Goal: Task Accomplishment & Management: Use online tool/utility

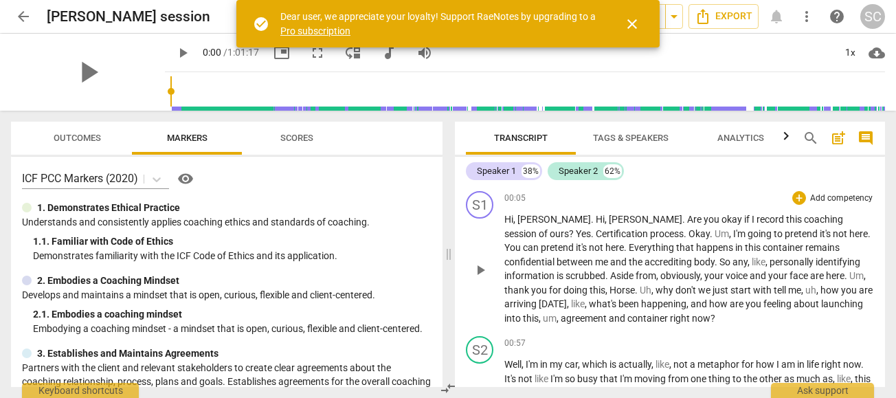
click at [589, 225] on p "Hi , [PERSON_NAME] . Hi , [PERSON_NAME] . Are you okay if I record this coachin…" at bounding box center [688, 268] width 369 height 113
click at [506, 174] on div "Speaker 1" at bounding box center [496, 171] width 39 height 14
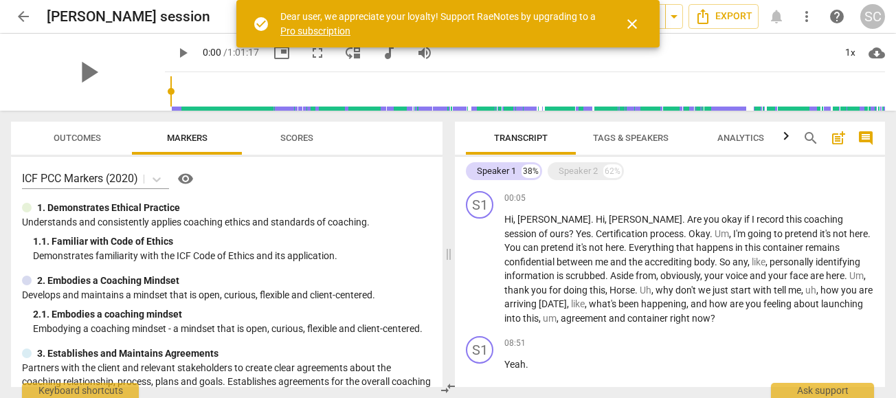
click at [623, 140] on span "Tags & Speakers" at bounding box center [631, 138] width 76 height 10
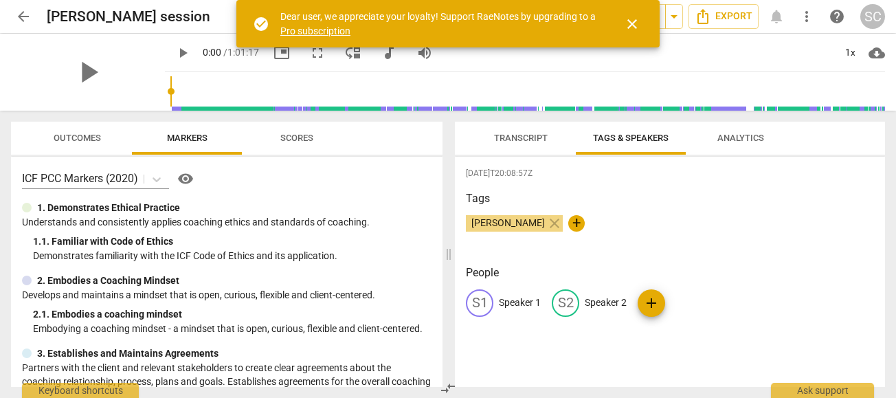
click at [509, 298] on p "Speaker 1" at bounding box center [520, 302] width 42 height 14
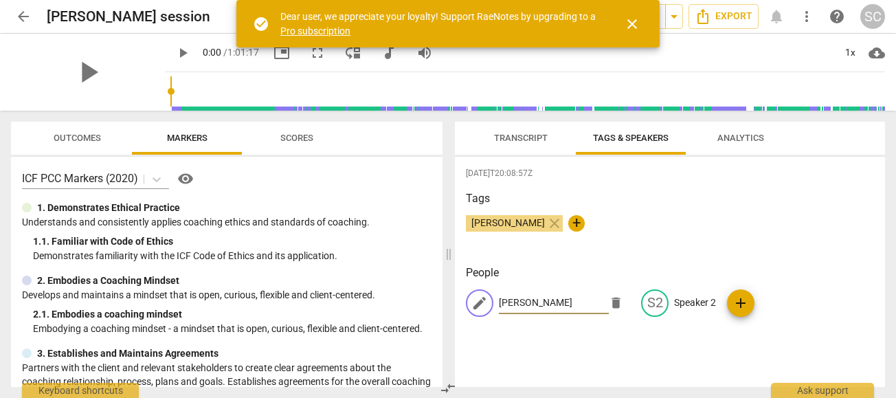
type input "[PERSON_NAME]"
click at [683, 302] on p "Speaker 2" at bounding box center [695, 302] width 42 height 14
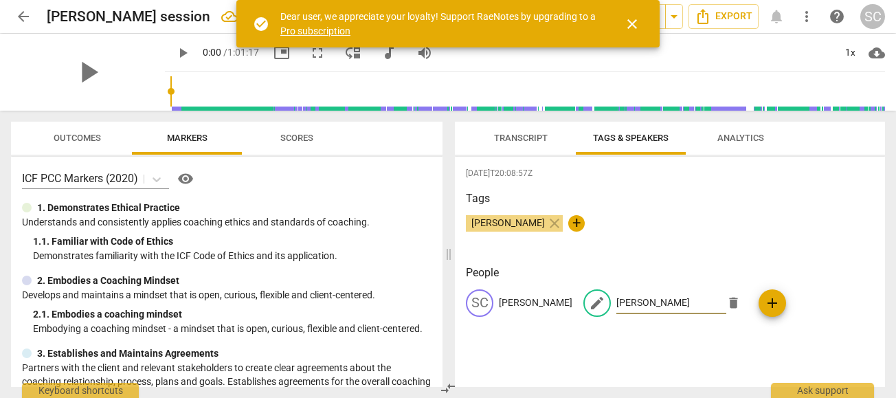
type input "[PERSON_NAME]"
click at [728, 227] on div "[PERSON_NAME] close +" at bounding box center [670, 228] width 408 height 27
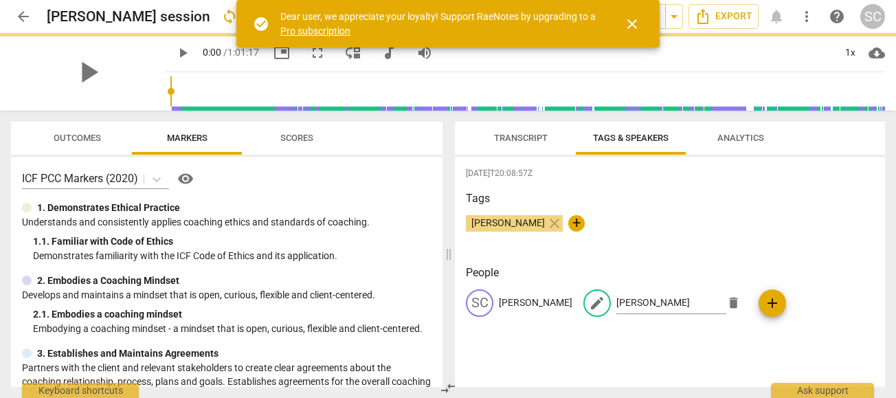
click at [611, 354] on div "[DATE]T20:08:57Z Tags [PERSON_NAME] close + People SC [PERSON_NAME] edit [PERSO…" at bounding box center [670, 272] width 430 height 230
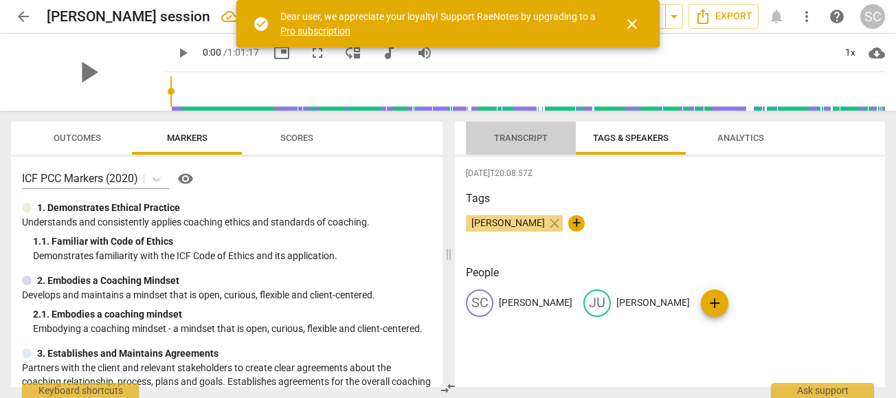
click at [523, 133] on span "Transcript" at bounding box center [521, 138] width 54 height 10
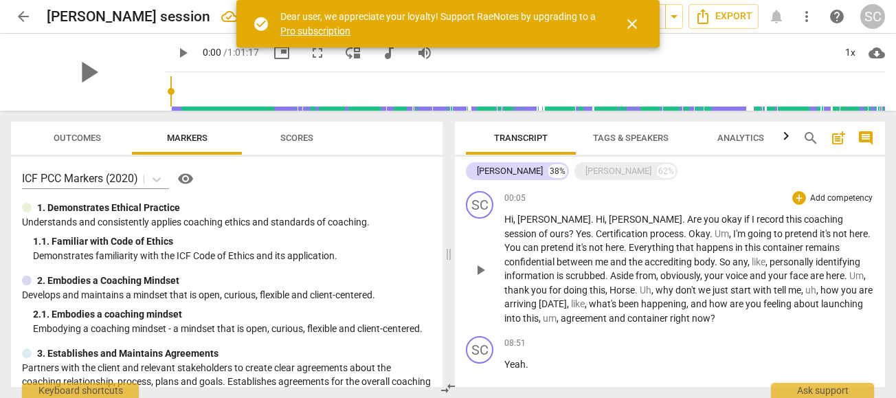
click at [595, 218] on span "Hi" at bounding box center [599, 219] width 9 height 11
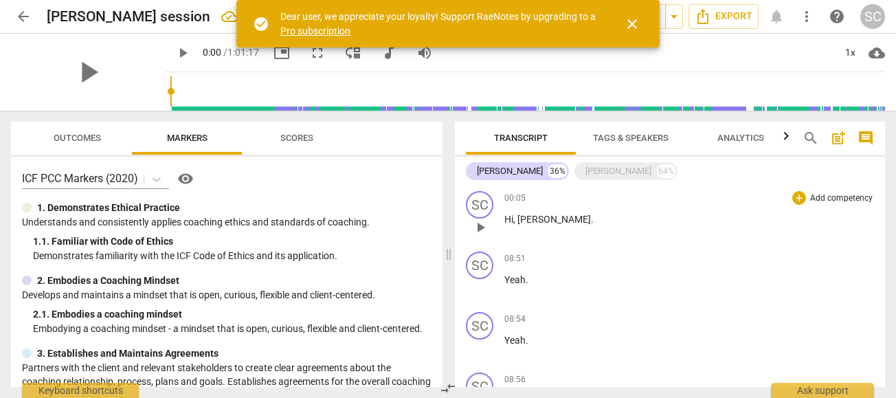
click at [551, 225] on p "Hi , [PERSON_NAME] ." at bounding box center [688, 219] width 369 height 14
click at [563, 224] on p "Hi , [PERSON_NAME] ." at bounding box center [688, 219] width 369 height 14
click at [518, 279] on span "Yeah" at bounding box center [514, 279] width 21 height 11
click at [492, 234] on div "play_arrow pause" at bounding box center [486, 227] width 35 height 18
click at [585, 173] on div "[PERSON_NAME]" at bounding box center [618, 171] width 66 height 14
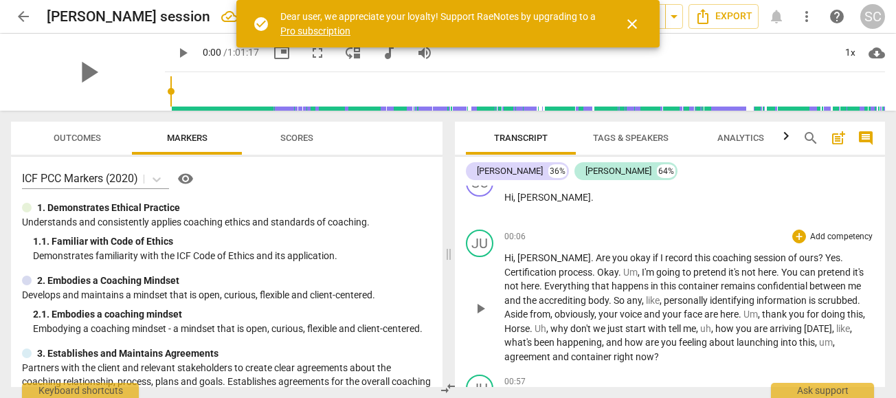
scroll to position [35, 0]
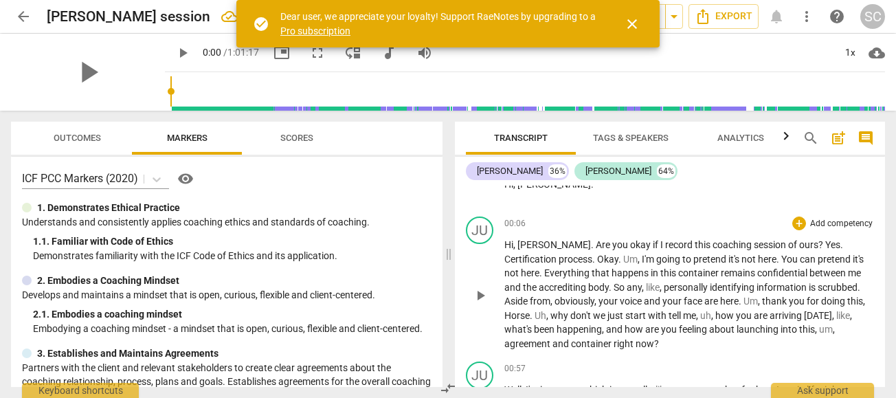
click at [595, 246] on span "Are" at bounding box center [603, 244] width 16 height 11
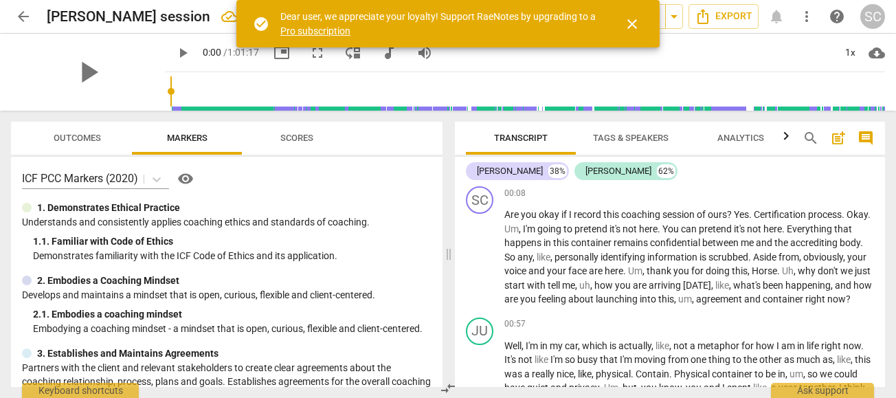
scroll to position [125, 0]
click at [737, 216] on span "Yes" at bounding box center [740, 214] width 15 height 11
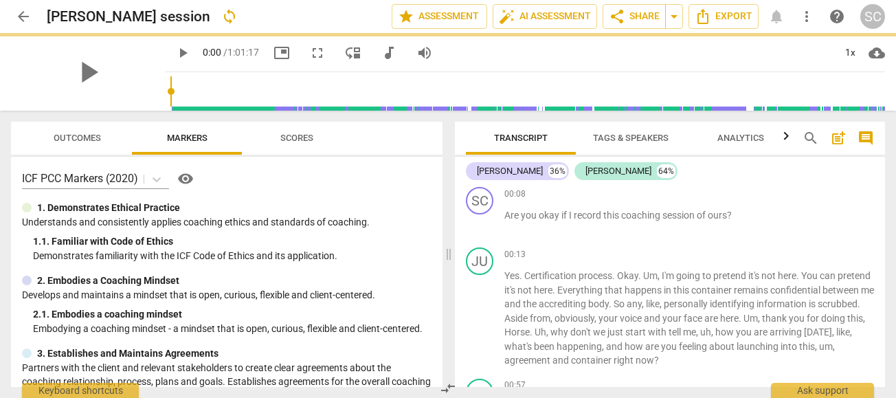
scroll to position [171, 0]
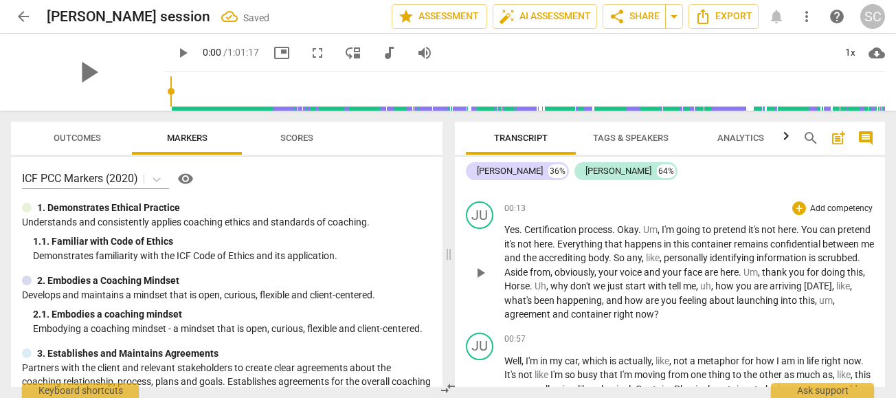
click at [526, 229] on span "Certification" at bounding box center [551, 229] width 54 height 11
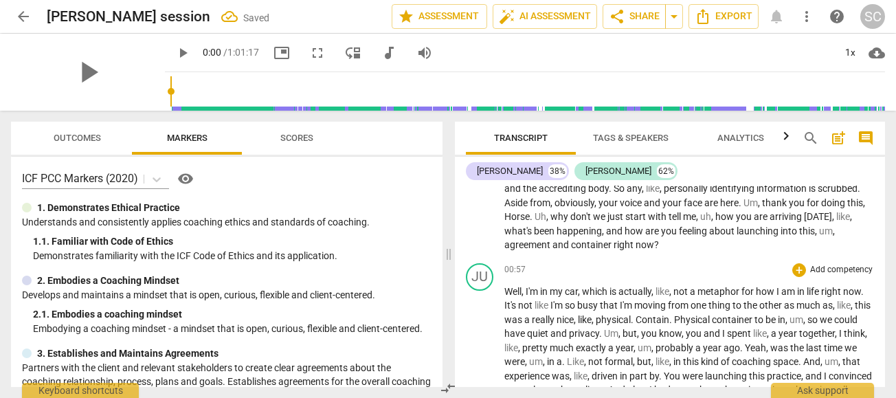
scroll to position [0, 0]
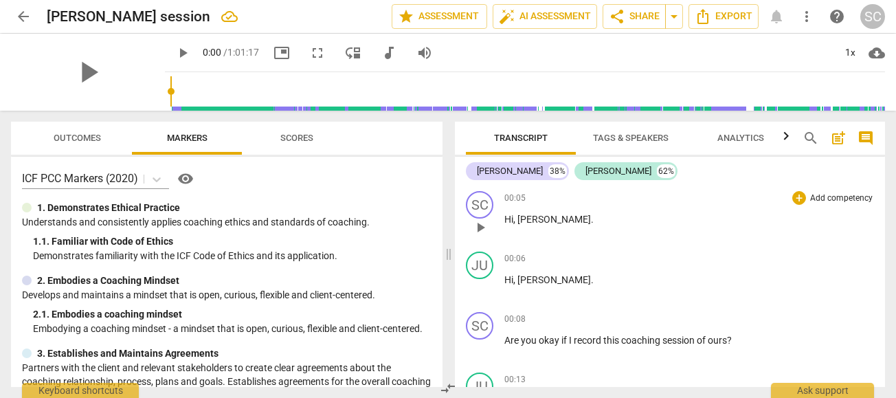
click at [540, 219] on span "[PERSON_NAME]" at bounding box center [553, 219] width 73 height 11
click at [533, 218] on span "[PERSON_NAME]" at bounding box center [553, 219] width 73 height 11
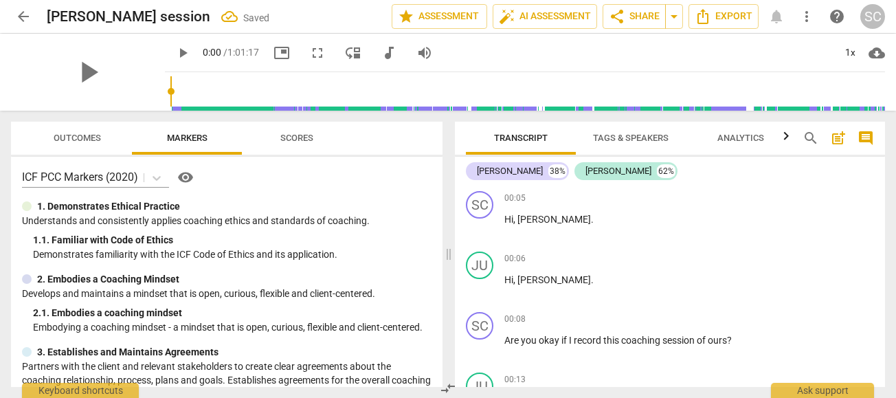
scroll to position [3, 0]
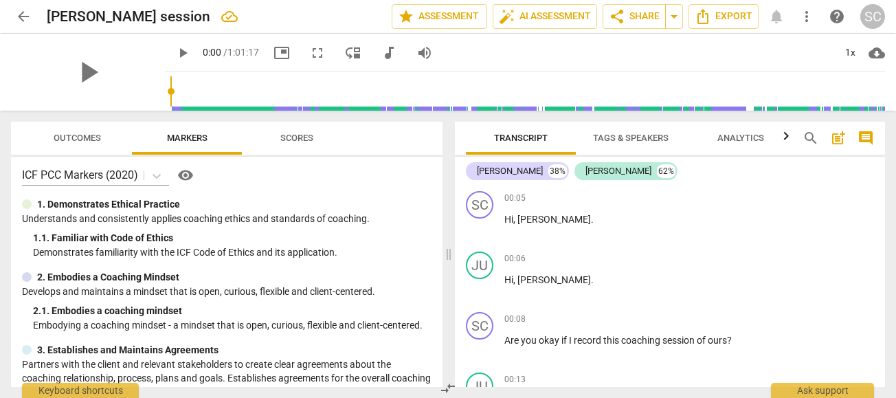
click at [17, 12] on span "arrow_back" at bounding box center [23, 16] width 16 height 16
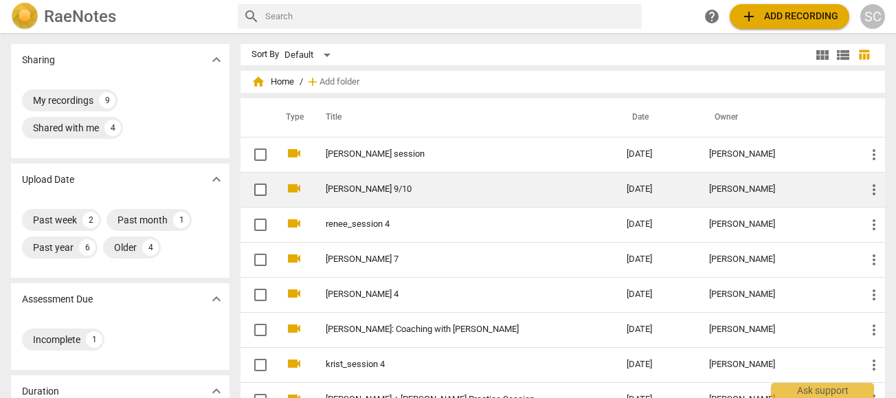
click at [386, 188] on link "[PERSON_NAME] 9/10" at bounding box center [451, 189] width 251 height 10
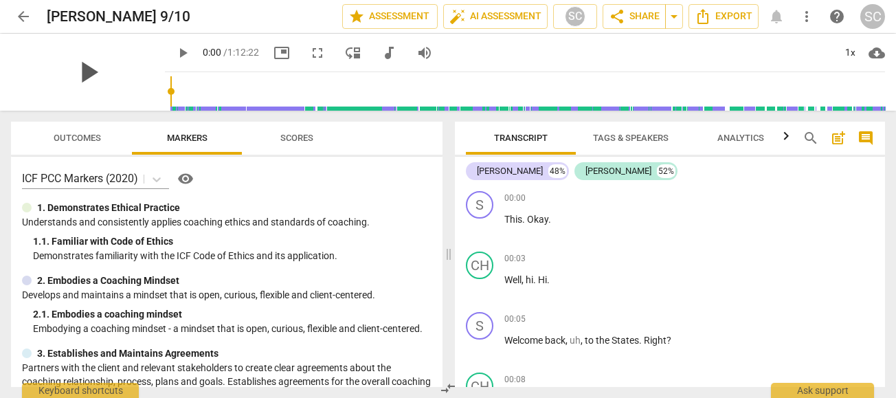
click at [82, 77] on span "play_arrow" at bounding box center [88, 72] width 36 height 36
click at [128, 49] on div "pause" at bounding box center [88, 72] width 154 height 77
click at [309, 53] on span "fullscreen" at bounding box center [317, 53] width 16 height 16
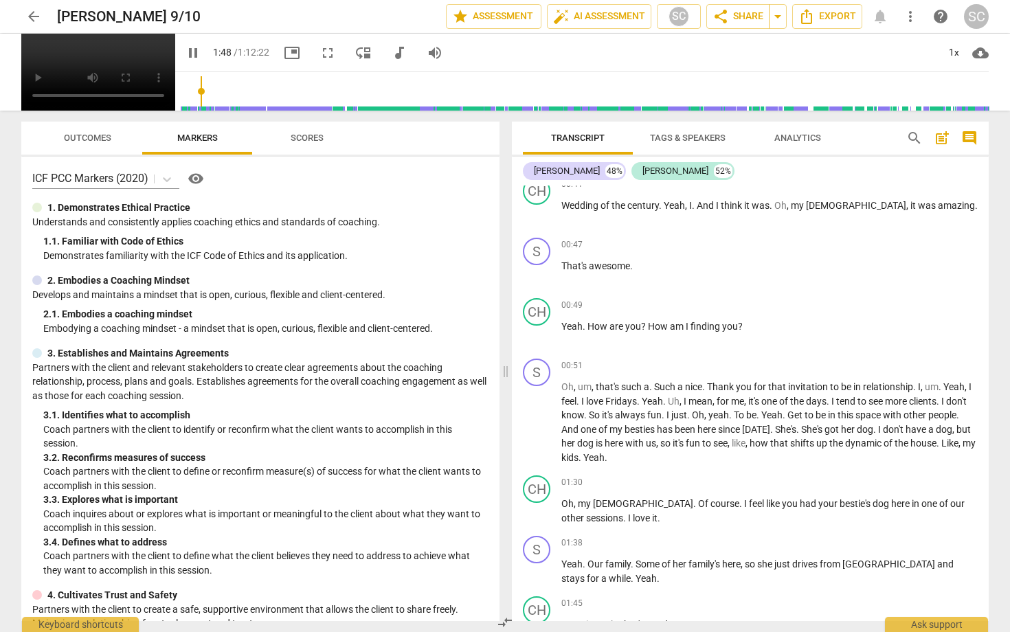
scroll to position [944, 0]
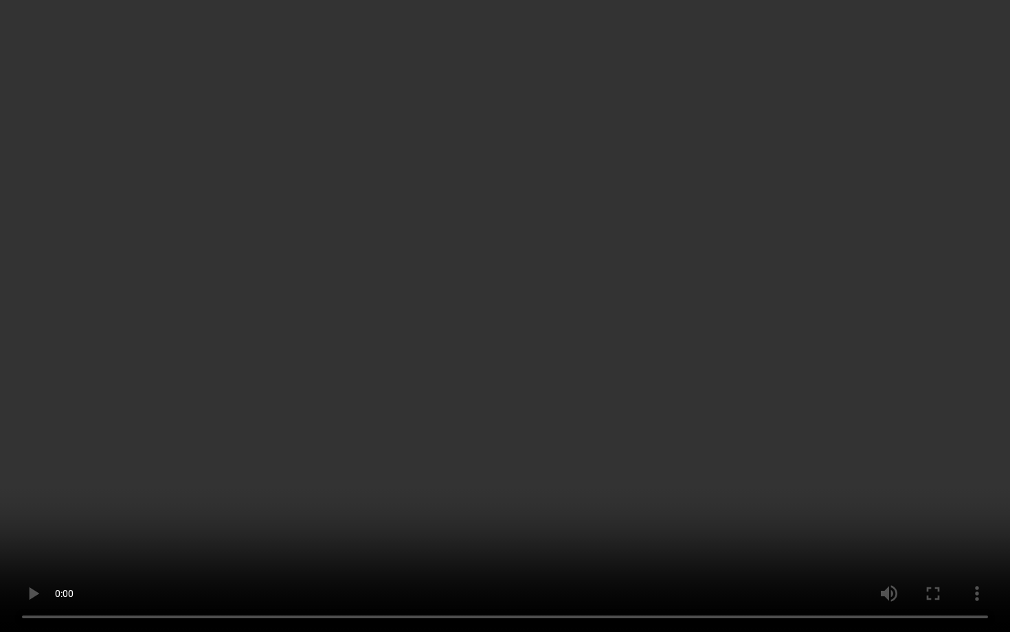
type input "131"
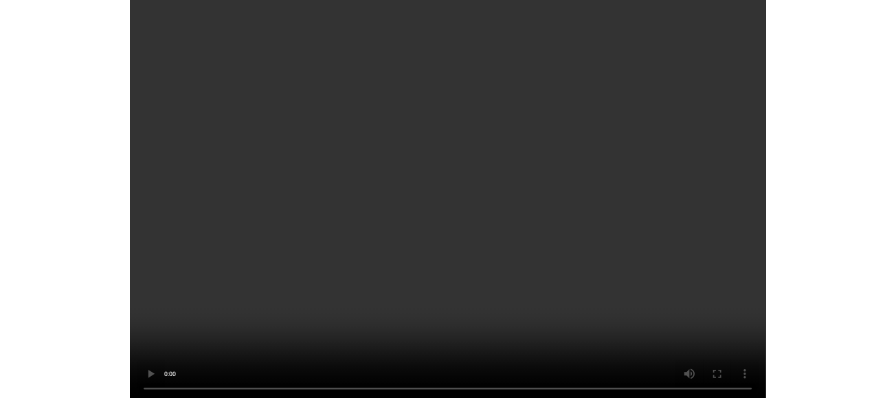
scroll to position [14336, 0]
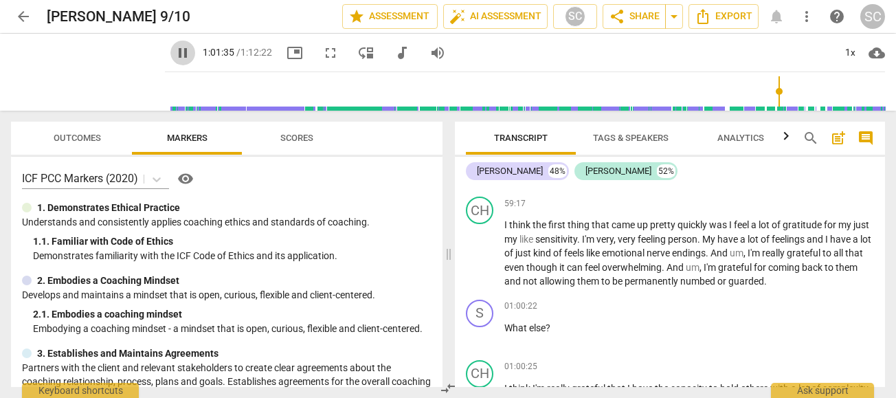
click at [174, 55] on span "pause" at bounding box center [182, 53] width 16 height 16
type input "3696"
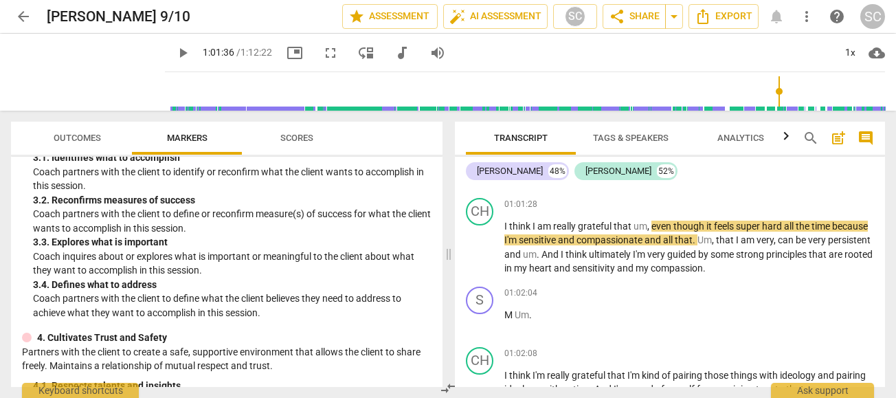
scroll to position [14586, 0]
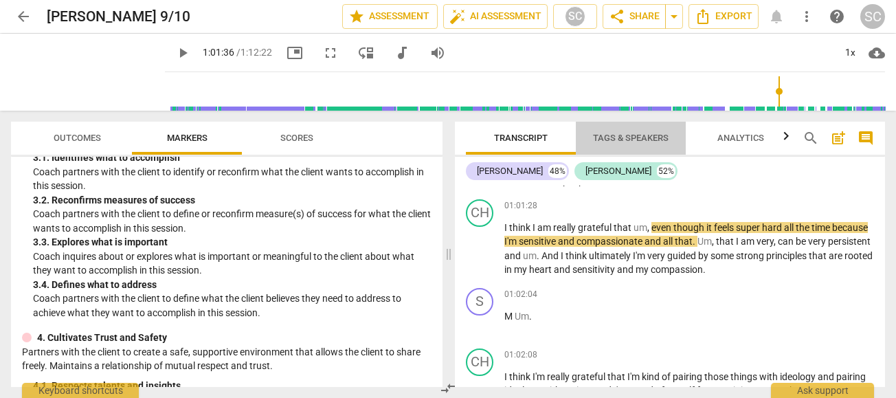
click at [637, 141] on span "Tags & Speakers" at bounding box center [631, 138] width 76 height 10
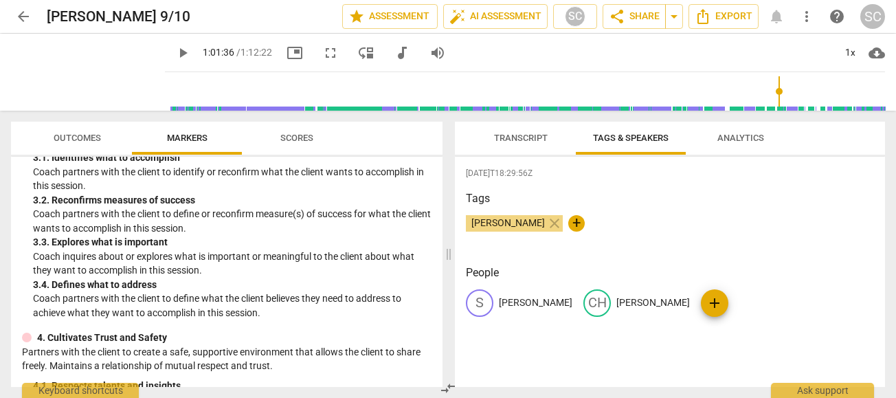
click at [523, 120] on div "Transcript Tags & Speakers Analytics [PERSON_NAME] 48% [PERSON_NAME] 52% S play…" at bounding box center [672, 254] width 446 height 287
click at [519, 135] on span "Transcript" at bounding box center [521, 138] width 54 height 10
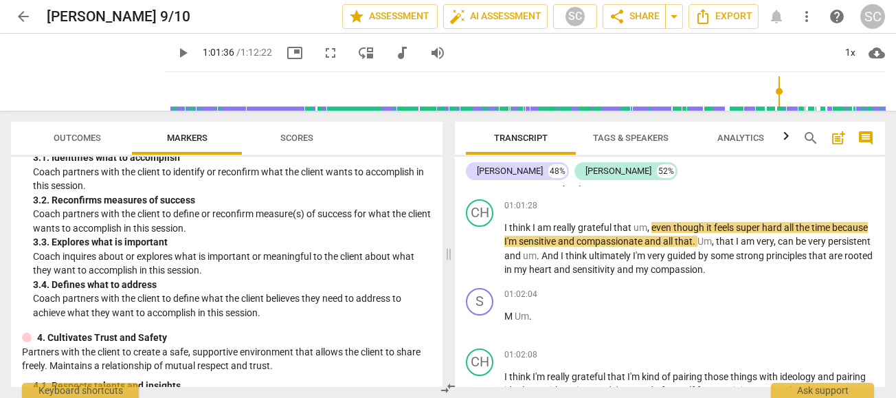
click at [630, 126] on button "Tags & Speakers" at bounding box center [631, 138] width 110 height 33
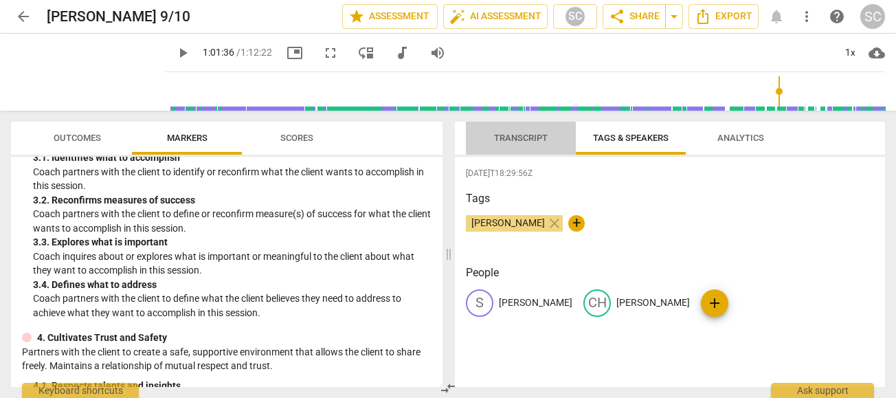
click at [521, 146] on span "Transcript" at bounding box center [520, 138] width 87 height 19
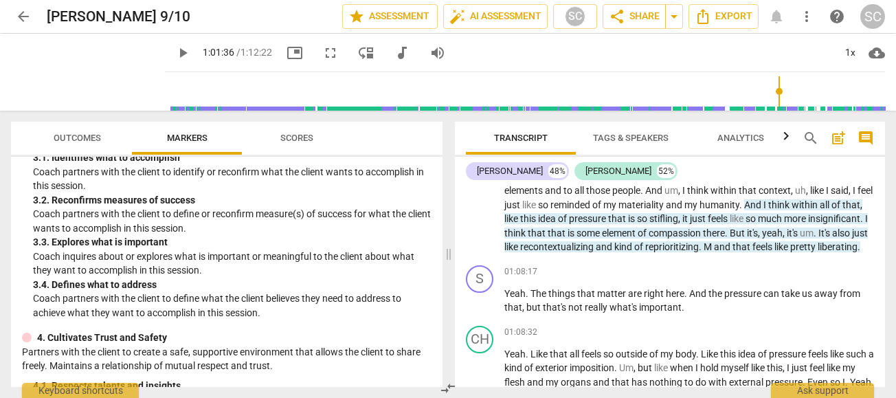
scroll to position [15569, 0]
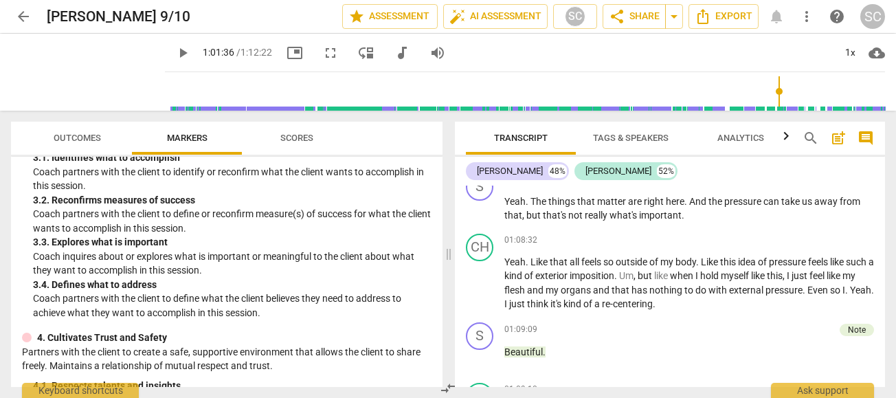
click at [595, 160] on span "recontextualizing" at bounding box center [558, 154] width 76 height 11
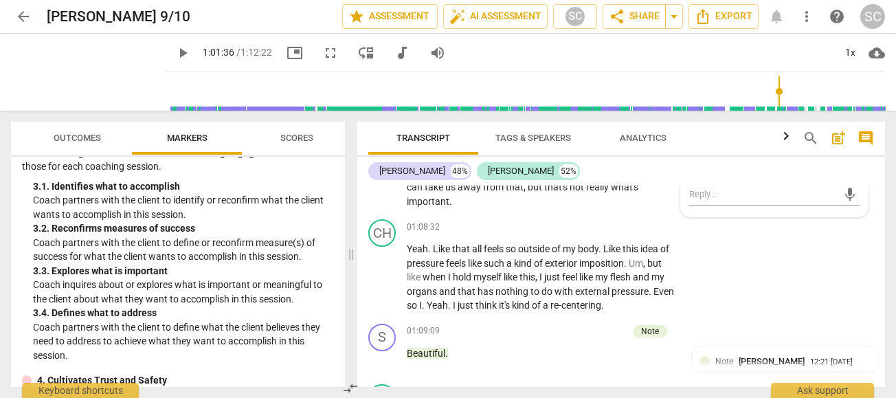
scroll to position [18285, 0]
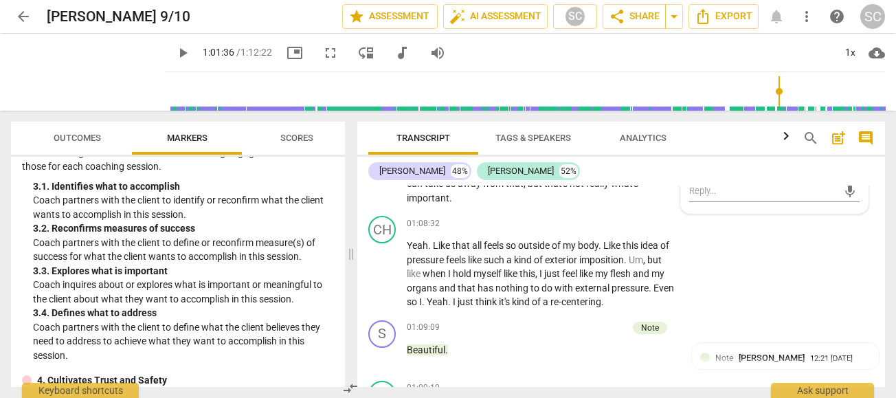
click at [81, 142] on span "Outcomes" at bounding box center [77, 138] width 47 height 10
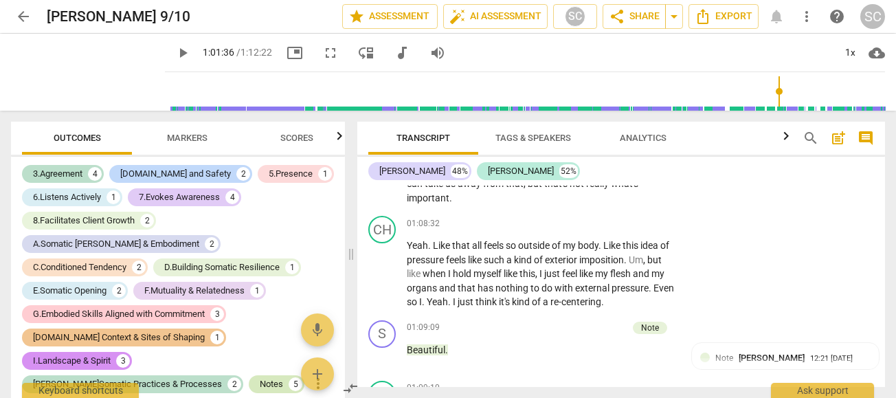
click at [260, 377] on div "Notes" at bounding box center [271, 384] width 23 height 14
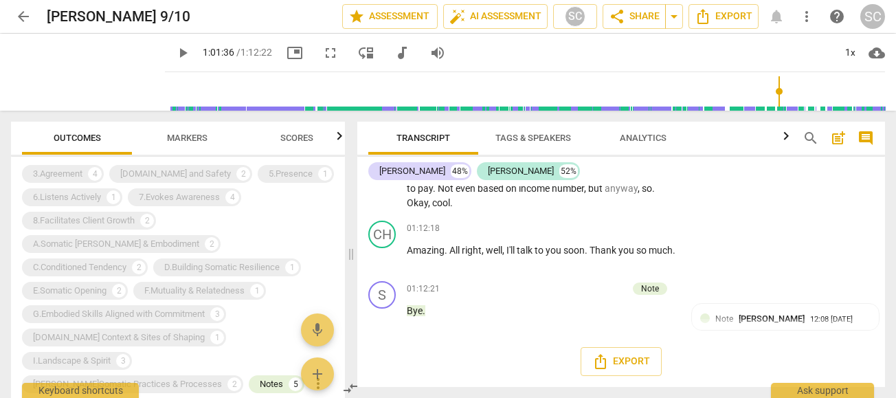
scroll to position [19557, 0]
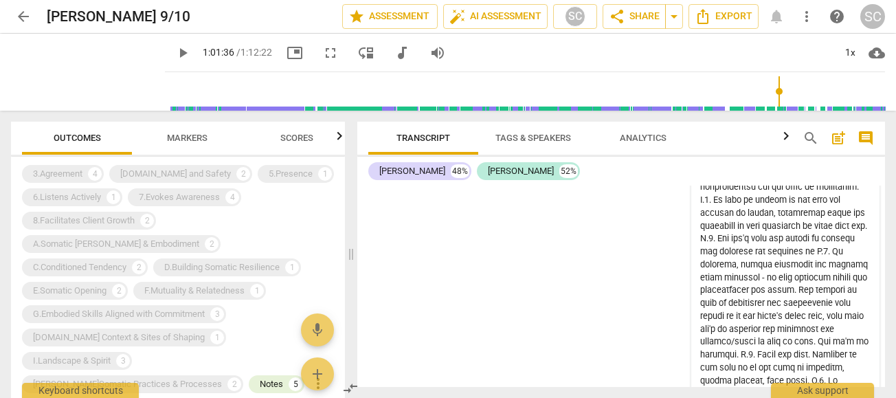
click at [734, 111] on div "Note [PERSON_NAME]" at bounding box center [762, 104] width 95 height 13
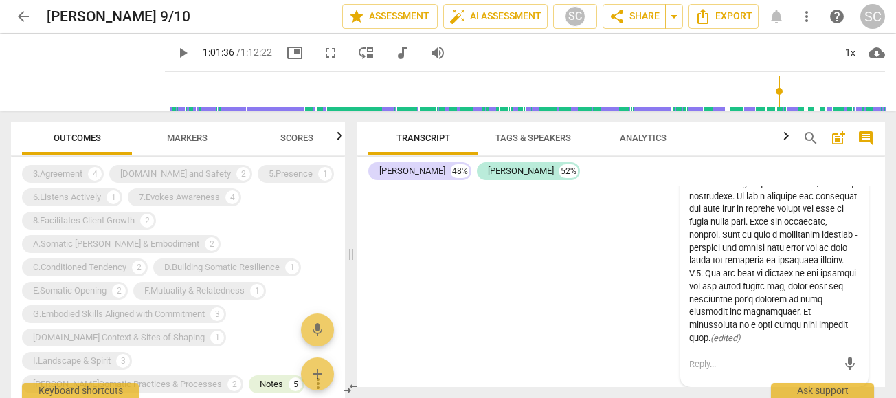
scroll to position [20002, 0]
click at [181, 133] on span "Markers" at bounding box center [187, 138] width 41 height 10
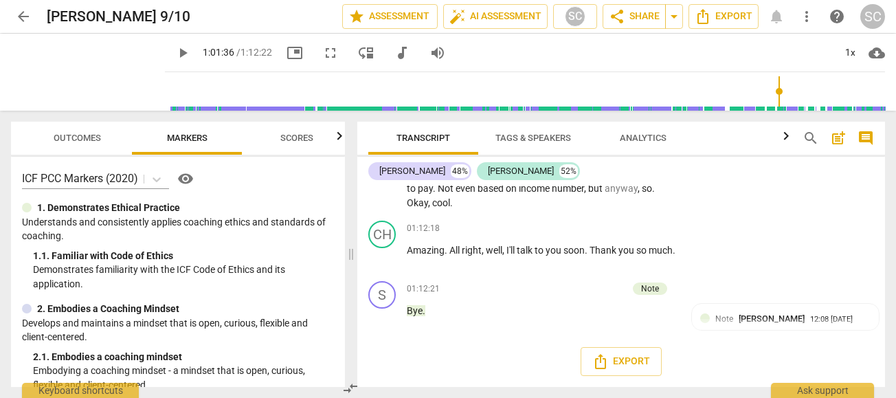
scroll to position [19557, 0]
click at [67, 143] on span "Outcomes" at bounding box center [77, 138] width 80 height 19
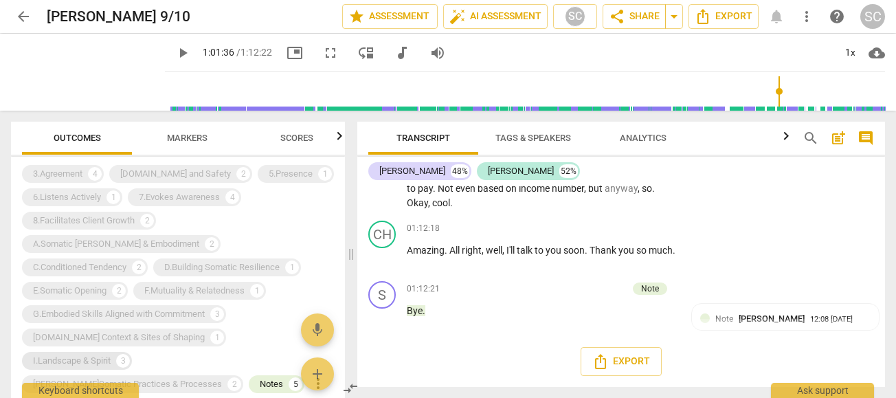
click at [111, 354] on div "I.Landscape & Spirit" at bounding box center [72, 361] width 78 height 14
click at [169, 234] on div "3.Agreement 4 [DOMAIN_NAME] and Safety 2 5.Presence 1 6.Listens Actively 1 7.Ev…" at bounding box center [183, 279] width 323 height 234
click at [56, 168] on div "3.Agreement" at bounding box center [57, 174] width 49 height 14
click at [156, 173] on div "[DOMAIN_NAME] and Safety" at bounding box center [175, 174] width 111 height 14
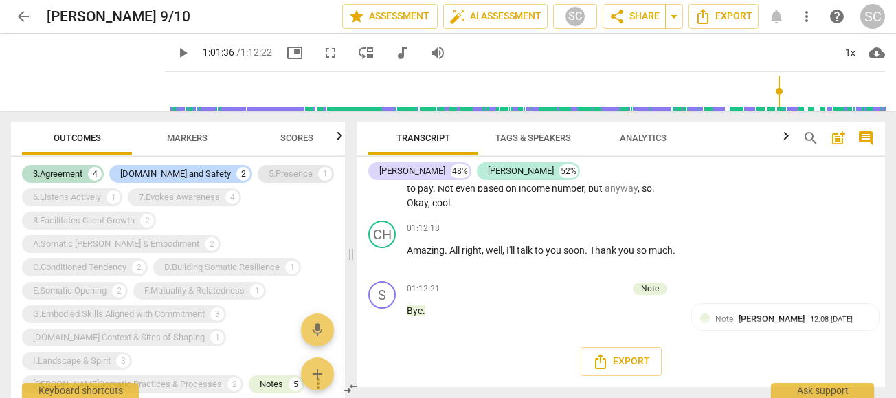
click at [265, 181] on div "5.Presence 1" at bounding box center [296, 174] width 76 height 18
click at [87, 189] on div "6.Listens Actively 1" at bounding box center [72, 197] width 100 height 18
click at [150, 194] on div "7.Evokes Awareness" at bounding box center [179, 197] width 81 height 14
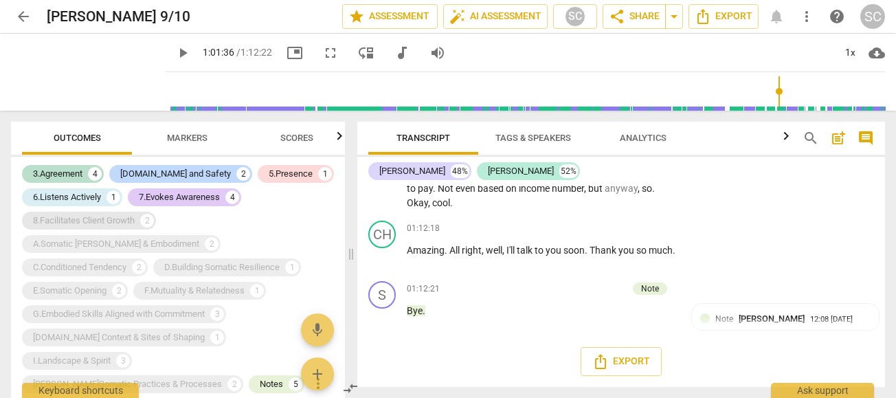
click at [111, 219] on div "8.Facilitates Client Growth" at bounding box center [84, 221] width 102 height 14
click at [199, 237] on div "A.Somatic [PERSON_NAME] & Embodiment" at bounding box center [116, 244] width 166 height 14
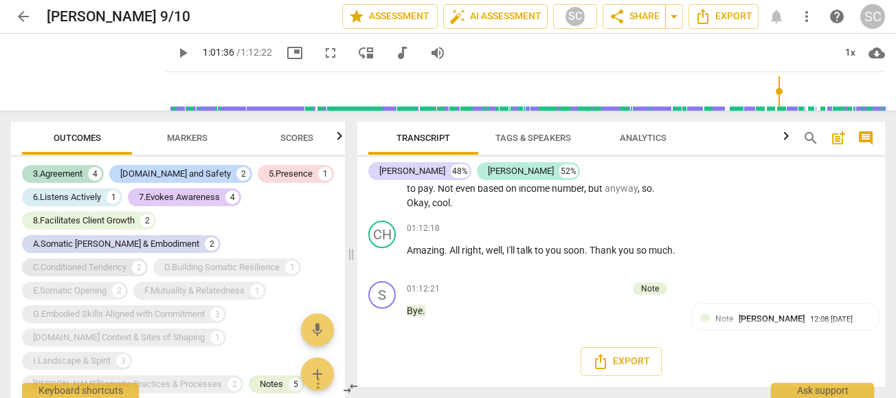
click at [93, 260] on div "C.Conditioned Tendency" at bounding box center [79, 267] width 93 height 14
click at [222, 260] on div "D.Building Somatic Resilience" at bounding box center [221, 267] width 115 height 14
click at [49, 284] on div "E.Somatic Opening" at bounding box center [69, 291] width 73 height 14
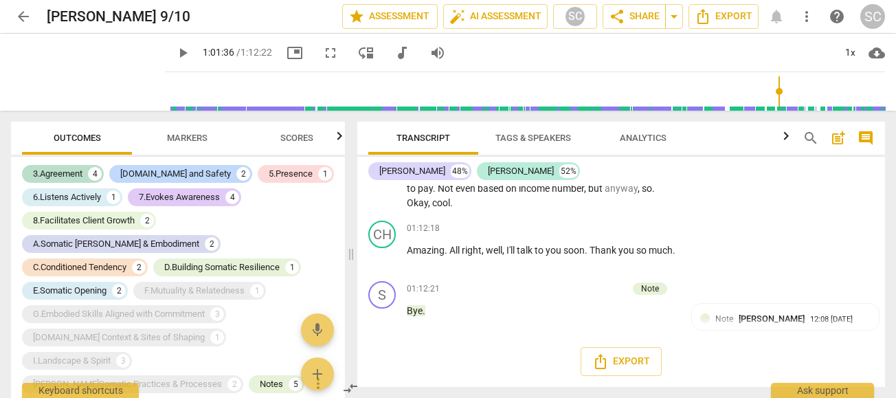
click at [166, 277] on div "3.Agreement 4 [DOMAIN_NAME] and Safety 2 5.Presence 1 6.Listens Actively 1 7.Ev…" at bounding box center [183, 279] width 323 height 234
click at [173, 284] on div "F.Mutuality & Relatedness" at bounding box center [194, 291] width 100 height 14
click at [166, 307] on div "G.Embodied Skills Aligned with Commitment" at bounding box center [119, 314] width 172 height 14
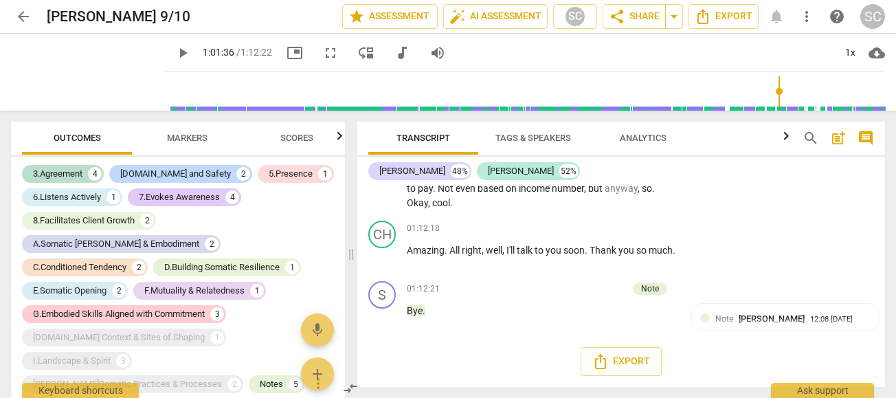
scroll to position [19633, 0]
click at [137, 330] on div "[DOMAIN_NAME] Context & Sites of Shaping" at bounding box center [119, 337] width 172 height 14
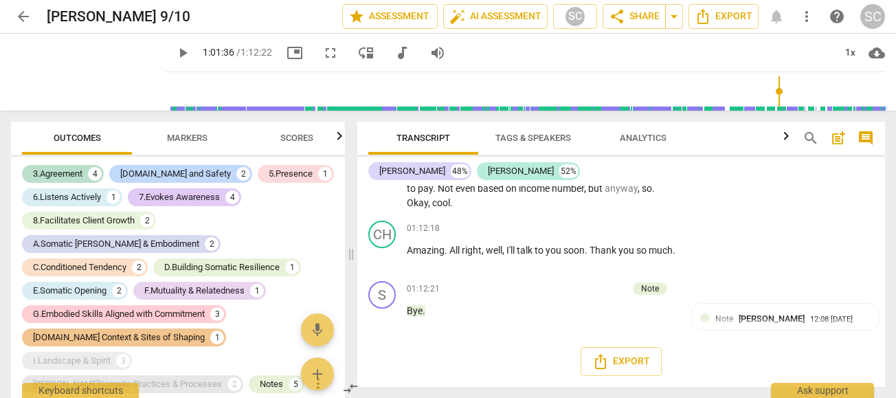
click at [131, 377] on div "[PERSON_NAME]Somatic Practices & Processes" at bounding box center [127, 384] width 189 height 14
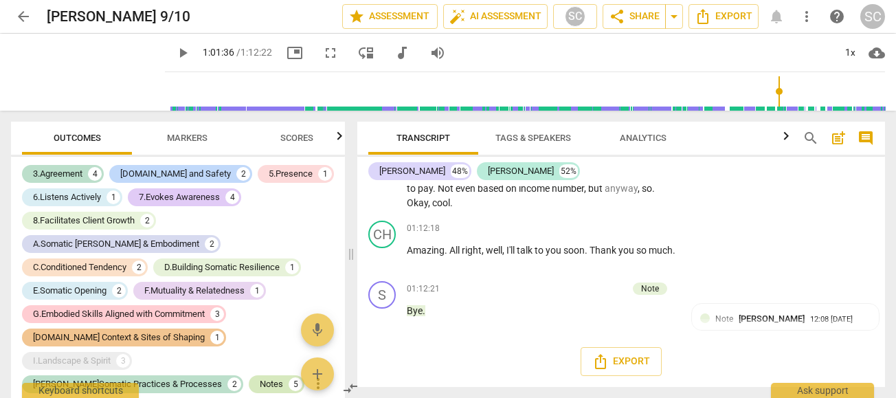
scroll to position [19648, 0]
click at [111, 354] on div "I.Landscape & Spirit" at bounding box center [72, 361] width 78 height 14
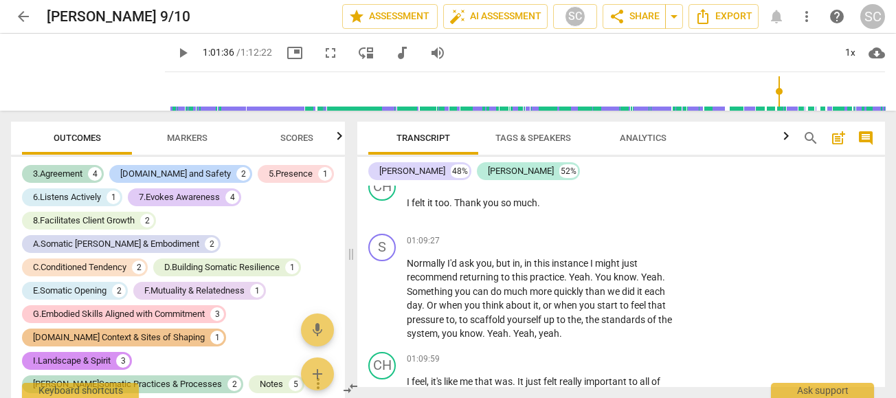
scroll to position [18580, 0]
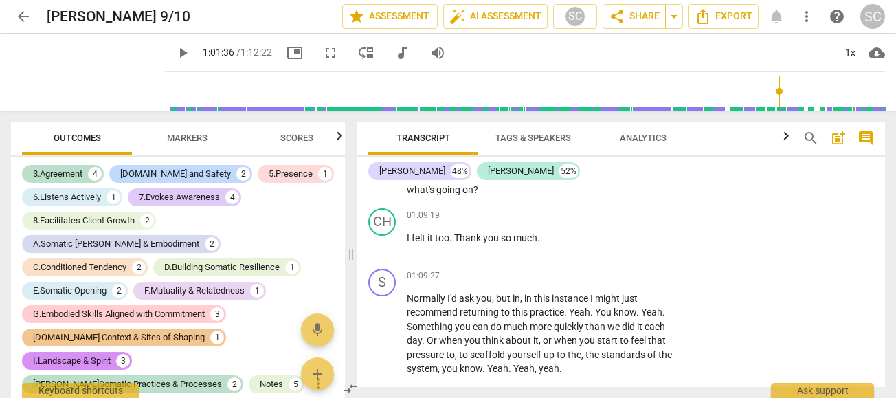
click at [527, 137] on span "Tags & Speakers" at bounding box center [533, 138] width 76 height 10
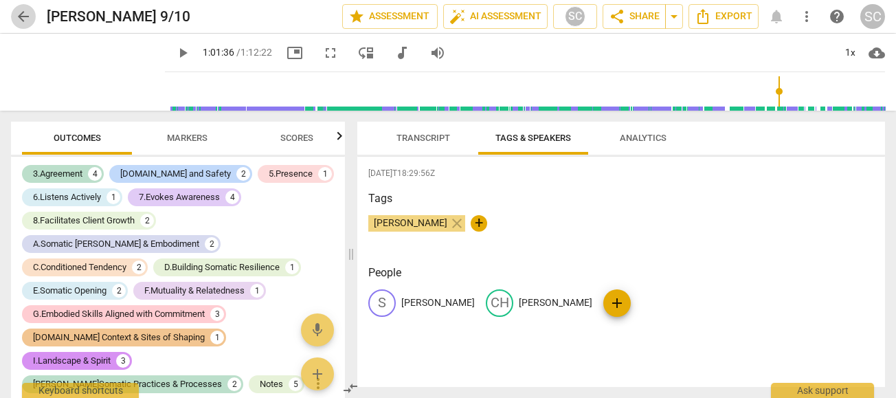
click at [24, 17] on span "arrow_back" at bounding box center [23, 16] width 16 height 16
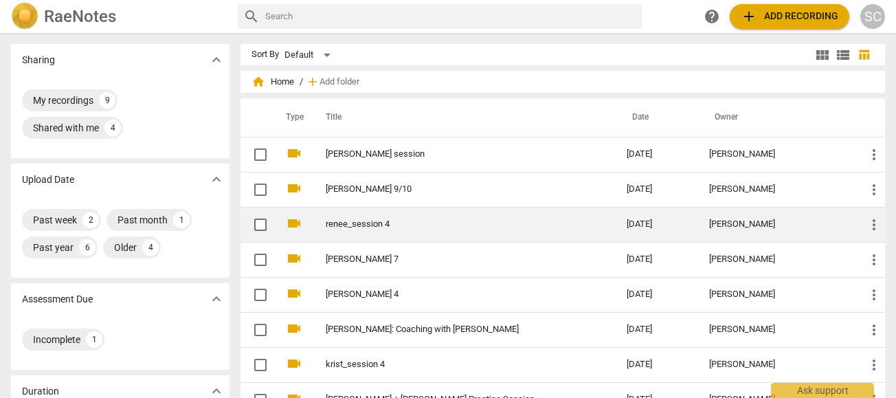
click at [363, 220] on link "renee_session 4" at bounding box center [451, 224] width 251 height 10
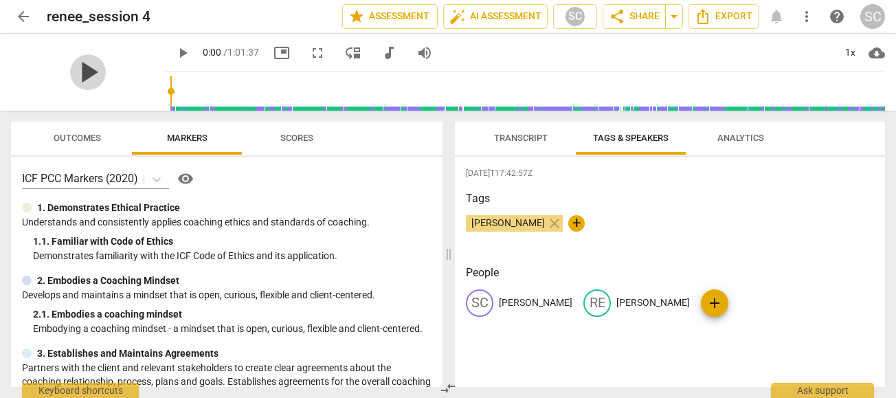
click at [72, 76] on span "play_arrow" at bounding box center [88, 72] width 36 height 36
click at [520, 137] on span "Transcript" at bounding box center [521, 138] width 54 height 10
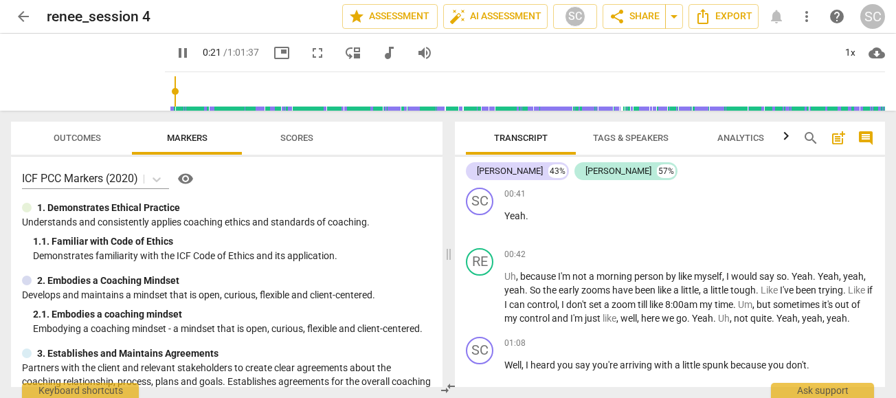
scroll to position [500, 0]
type input "30"
click at [29, 14] on span "arrow_back" at bounding box center [23, 16] width 16 height 16
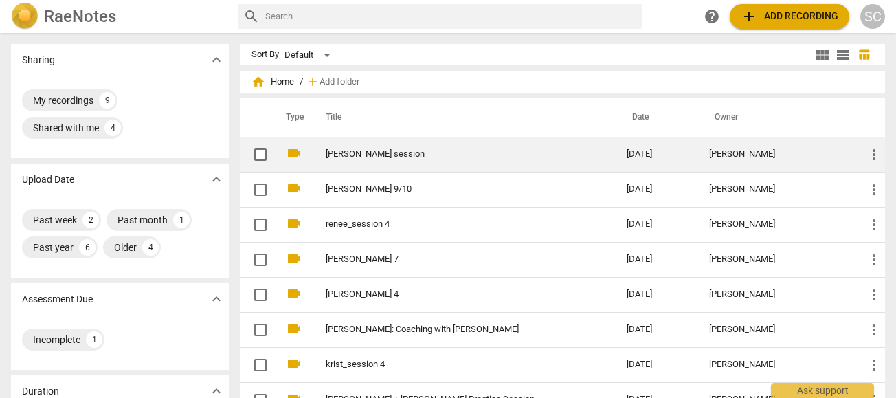
click at [400, 151] on link "[PERSON_NAME] session" at bounding box center [451, 154] width 251 height 10
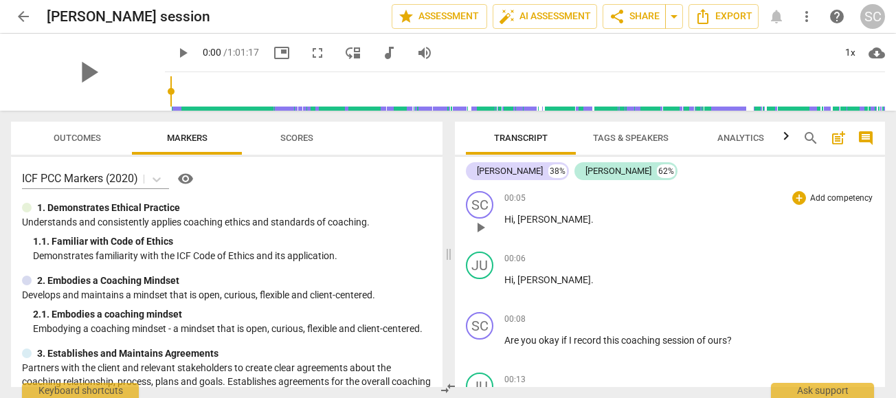
click at [538, 218] on span "[PERSON_NAME]" at bounding box center [553, 219] width 73 height 11
click at [83, 71] on span "play_arrow" at bounding box center [88, 72] width 36 height 36
click at [309, 53] on span "fullscreen" at bounding box center [317, 53] width 16 height 16
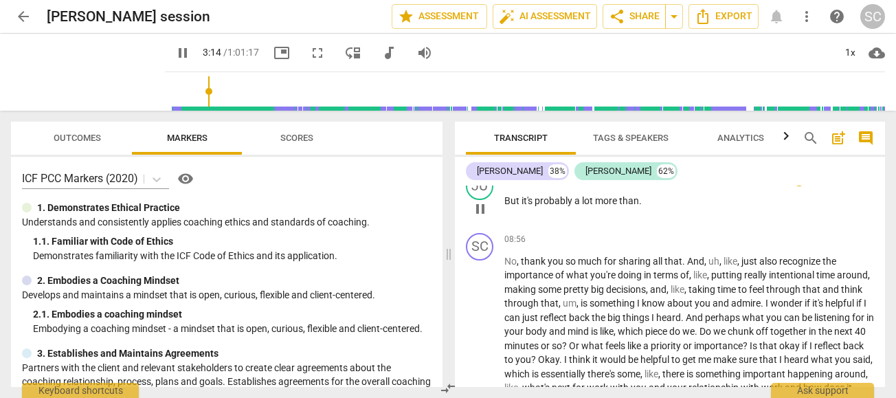
scroll to position [1649, 0]
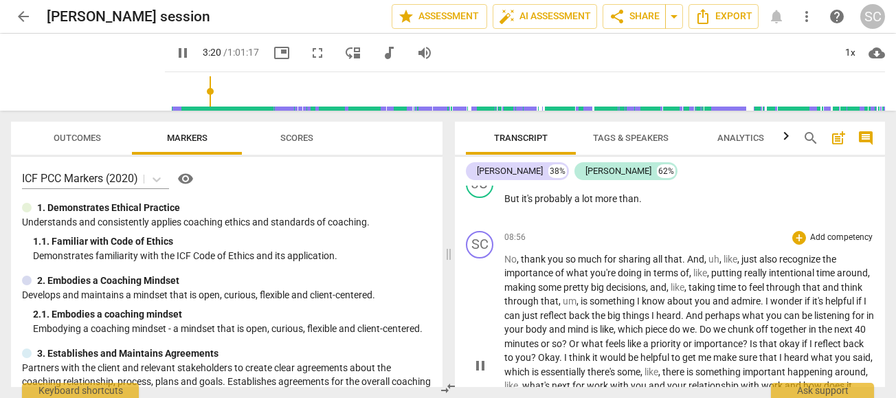
click at [626, 278] on span "doing" at bounding box center [630, 272] width 26 height 11
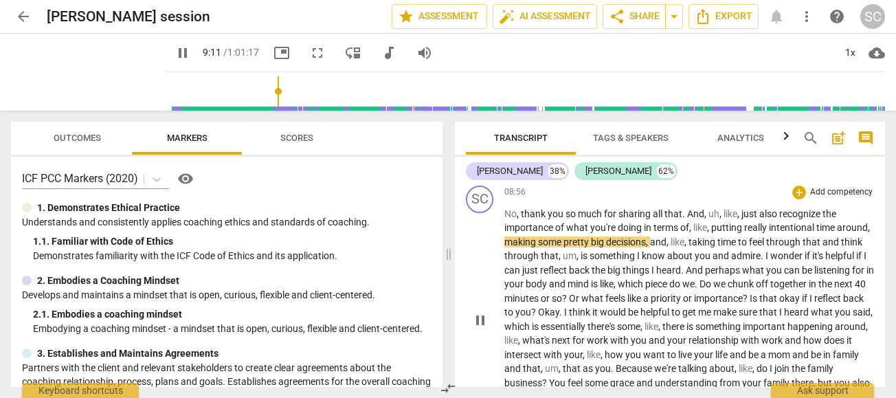
scroll to position [1720, 0]
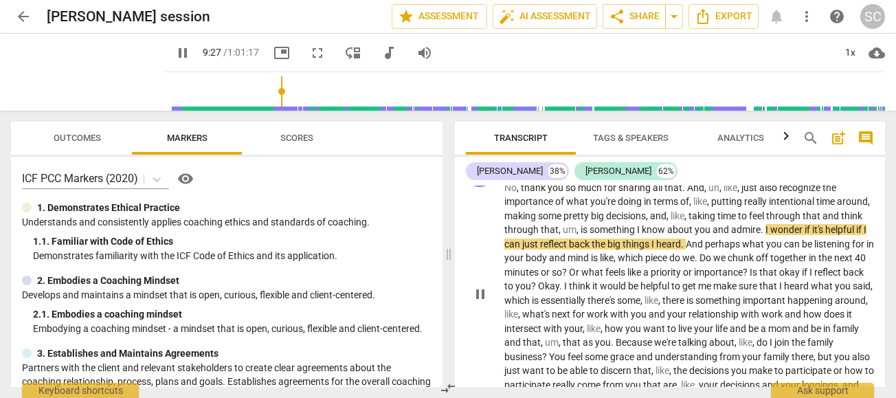
click at [475, 302] on span "pause" at bounding box center [480, 294] width 16 height 16
type input "568"
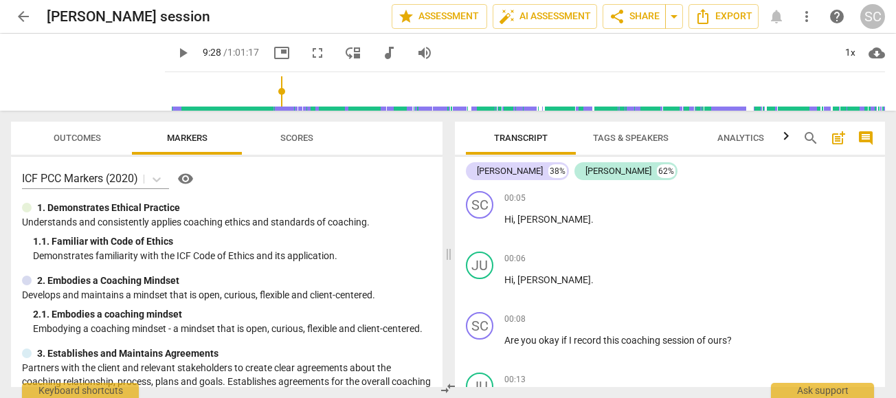
scroll to position [65, 0]
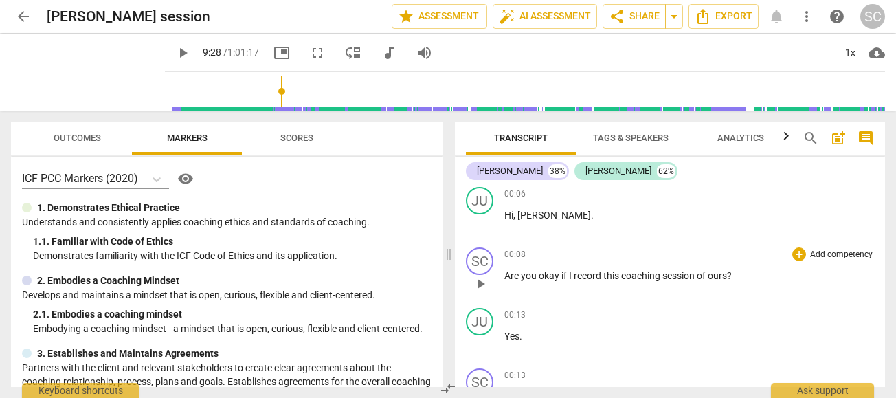
click at [510, 273] on span "Are" at bounding box center [512, 275] width 16 height 11
click at [794, 249] on div "+" at bounding box center [799, 254] width 14 height 14
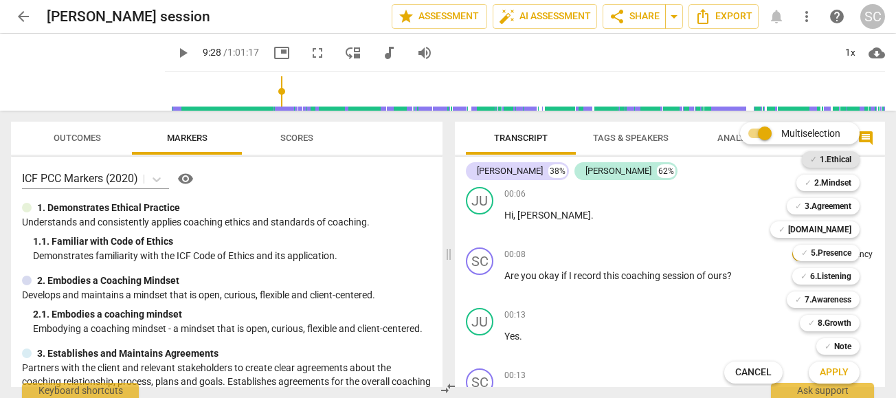
click at [829, 159] on b "1.Ethical" at bounding box center [835, 159] width 32 height 16
click at [829, 367] on span "Apply" at bounding box center [833, 372] width 29 height 14
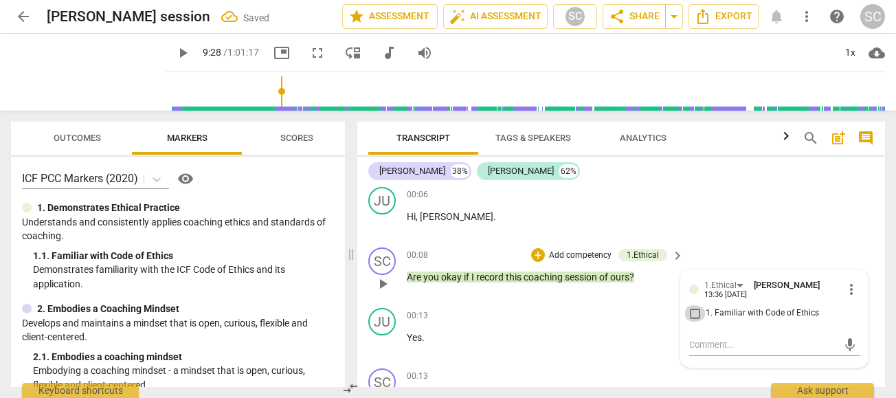
click at [691, 310] on input "1. Familiar with Code of Ethics" at bounding box center [694, 313] width 22 height 16
checkbox input "true"
click at [704, 343] on textarea at bounding box center [763, 344] width 148 height 13
type textarea "C"
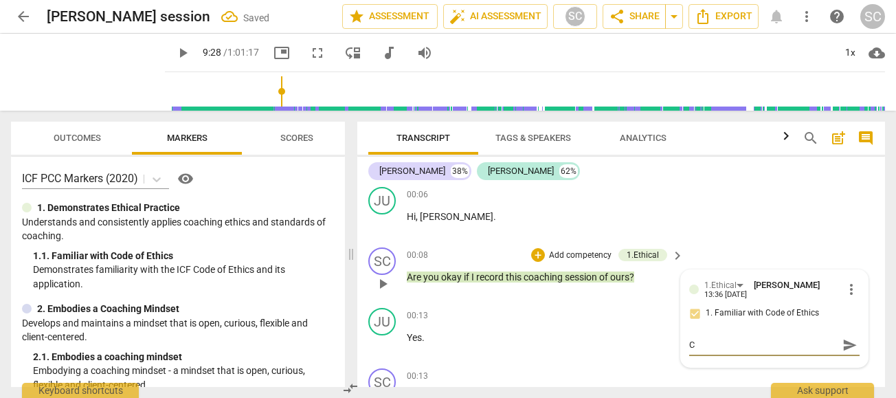
type textarea "Co"
type textarea "Con"
type textarea "Conc"
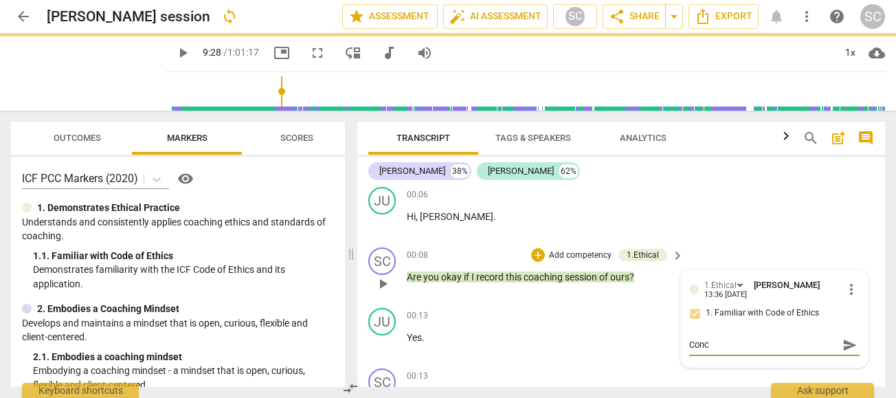
type textarea "Con"
type textarea "Cons"
type textarea "Conse"
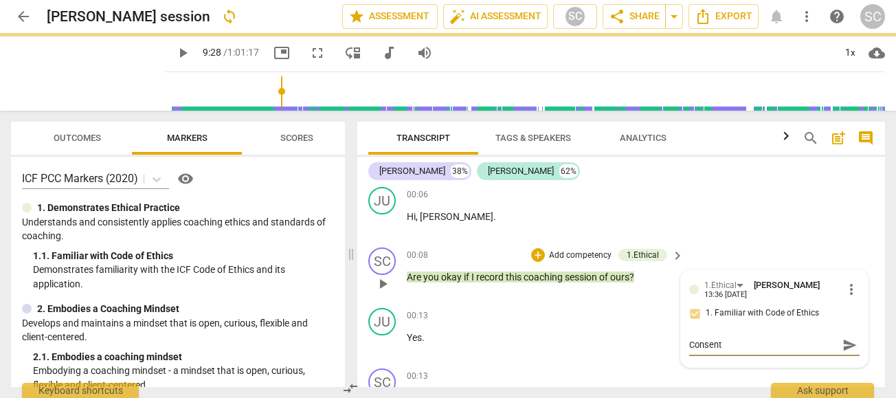
type textarea "Consent"
type textarea "Consent t"
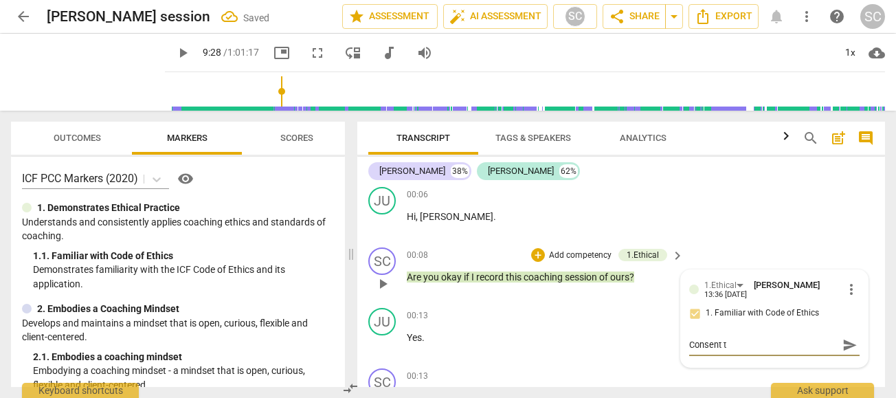
type textarea "Consent to"
type textarea "Consent tor"
type textarea "Consent tore"
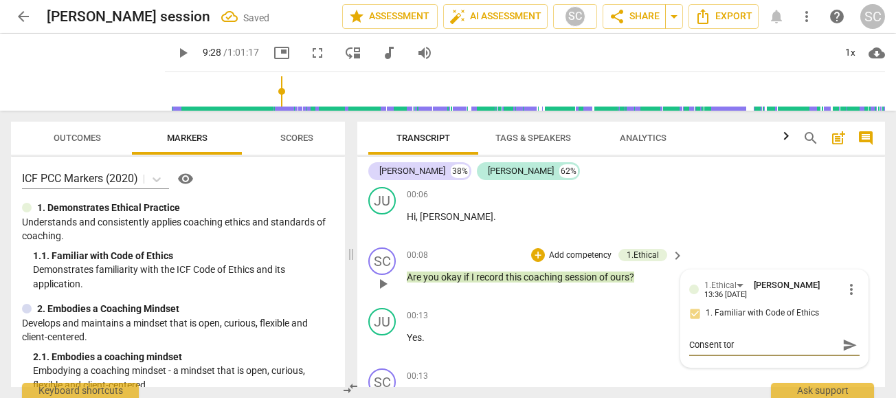
type textarea "Consent tore"
type textarea "Consent torec"
type textarea "Consent toreco"
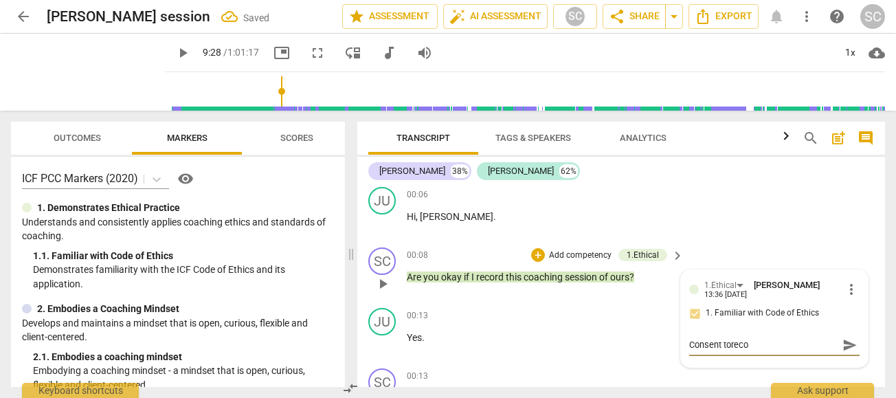
type textarea "Consent torecor"
type textarea "Consent toreco"
type textarea "Consent torec"
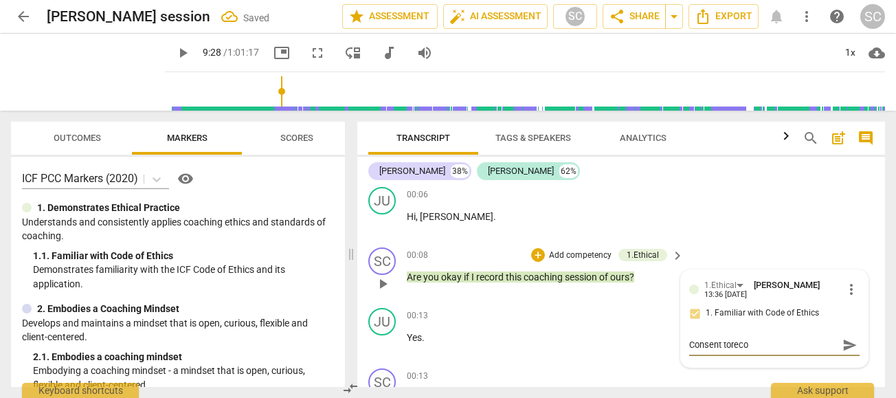
type textarea "Consent torec"
type textarea "Consent tore"
type textarea "Consent tor"
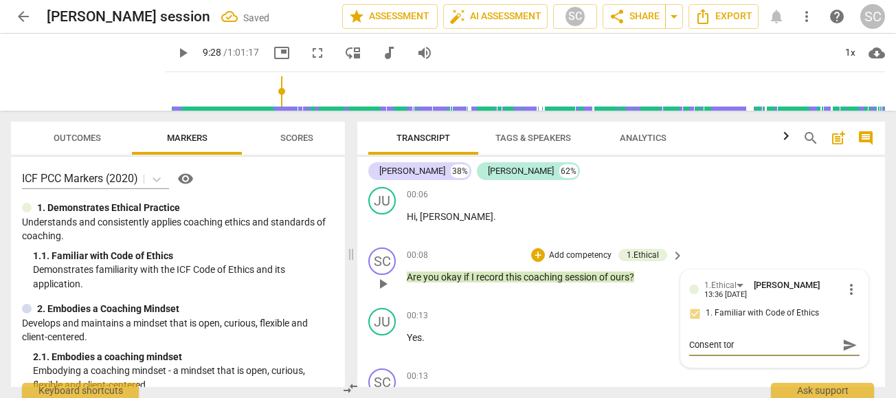
type textarea "Consent to"
type textarea "Consent to r"
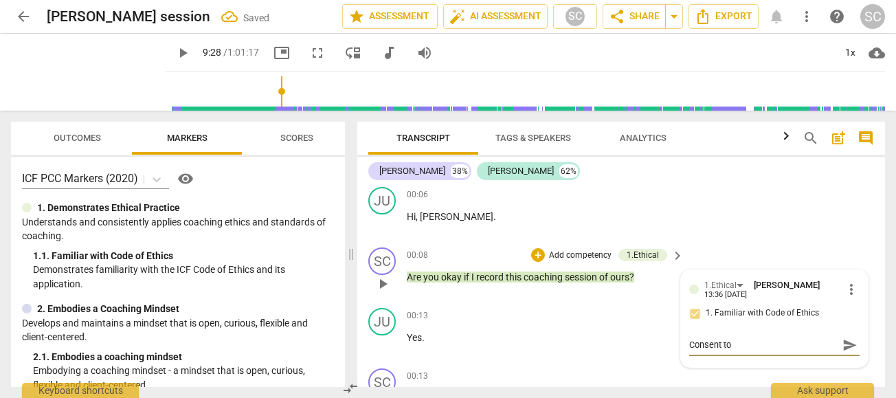
type textarea "Consent to r"
type textarea "Consent to re"
type textarea "Consent to rec"
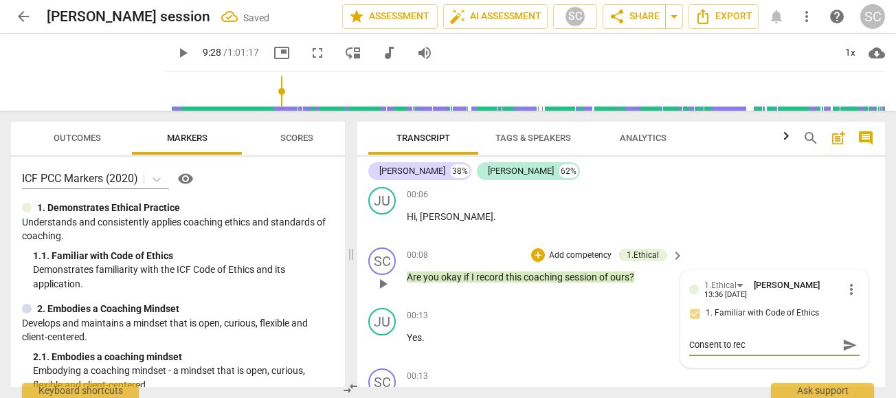
type textarea "Consent to reco"
type textarea "Consent to recor"
type textarea "Consent to record"
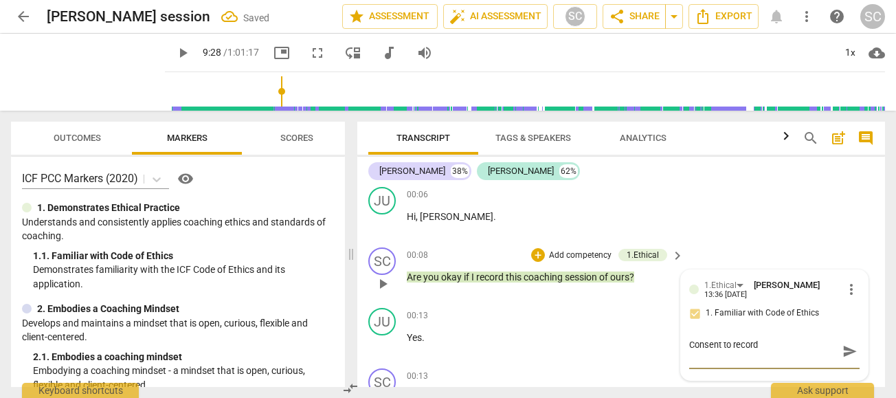
type textarea "Consent to record"
click at [843, 345] on span "send" at bounding box center [849, 350] width 15 height 15
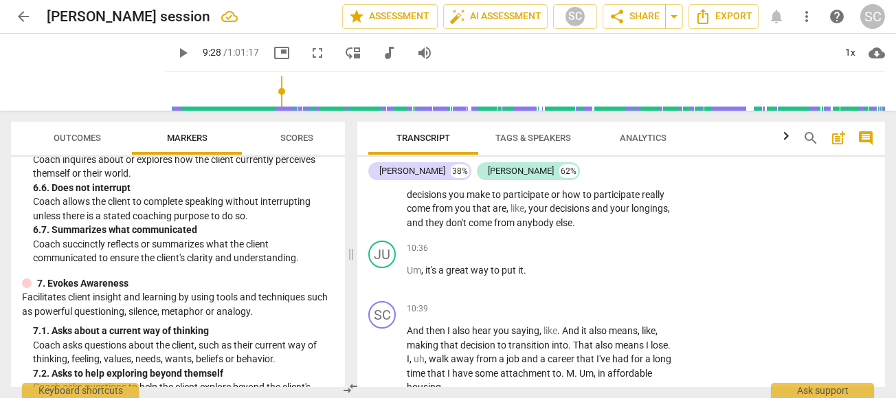
scroll to position [2422, 0]
click at [428, 275] on span "it's" at bounding box center [431, 269] width 13 height 11
click at [632, 254] on p "Add competency" at bounding box center [634, 248] width 65 height 12
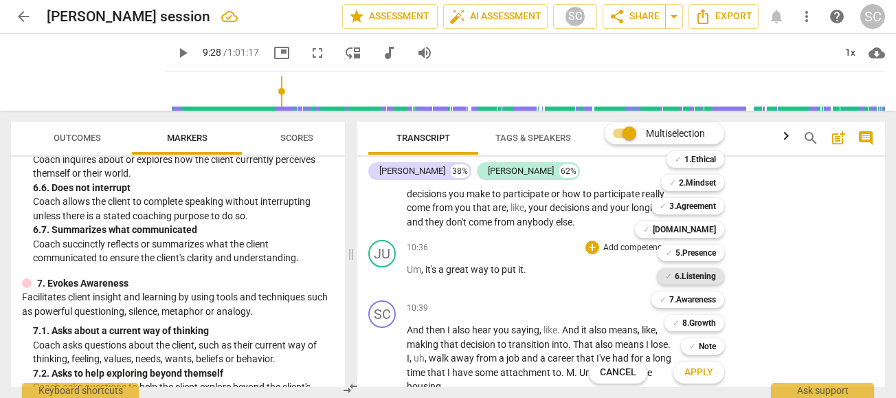
click at [690, 278] on b "6.Listening" at bounding box center [694, 276] width 41 height 16
click at [709, 375] on span "Apply" at bounding box center [698, 372] width 29 height 14
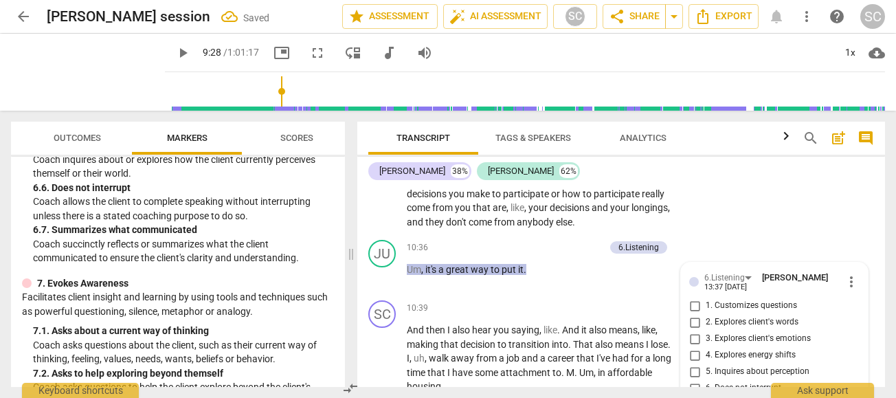
scroll to position [2615, 0]
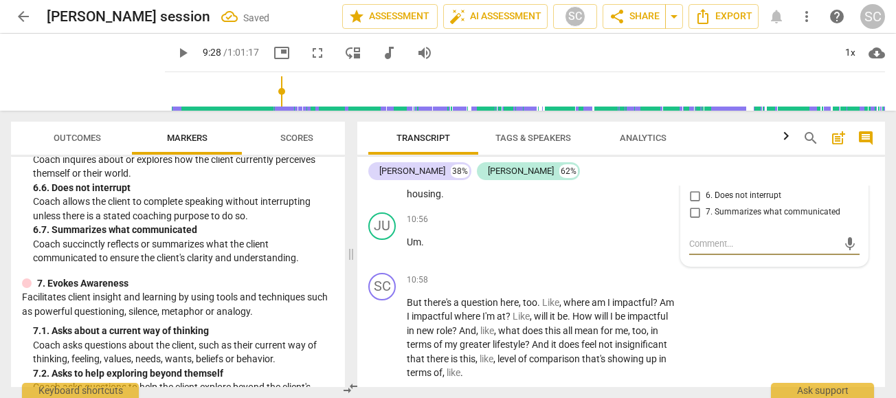
click at [690, 220] on input "7. Summarizes what communicated" at bounding box center [694, 212] width 22 height 16
checkbox input "true"
click at [548, 267] on div "JU play_arrow pause 10:56 + Add competency keyboard_arrow_right Um ." at bounding box center [620, 237] width 527 height 60
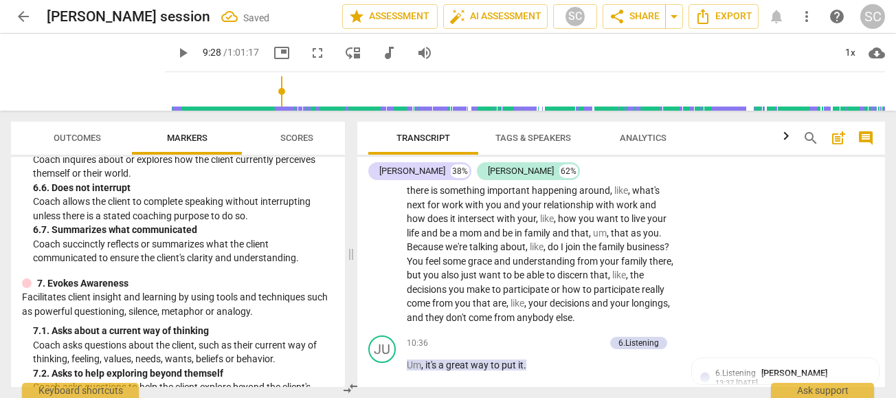
scroll to position [2277, 0]
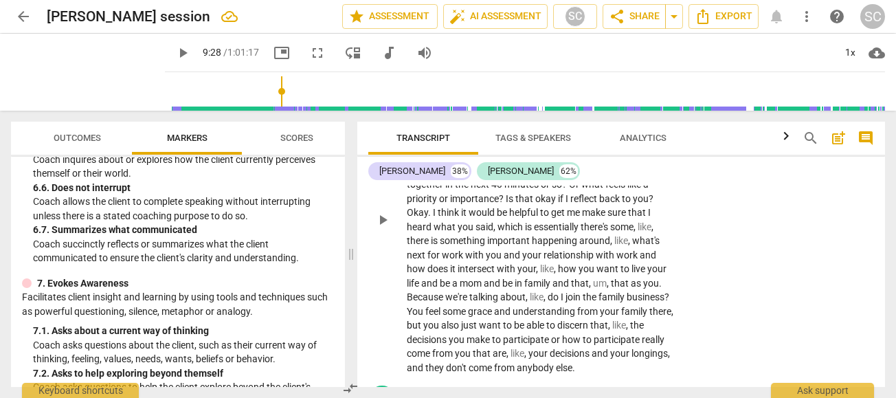
click at [541, 161] on span "what" at bounding box center [538, 155] width 24 height 11
click at [611, 205] on p "No , thank you so much for sharing all that . And , uh , like , just also recog…" at bounding box center [542, 220] width 270 height 310
click at [611, 176] on span "Do" at bounding box center [609, 170] width 14 height 11
type input "575"
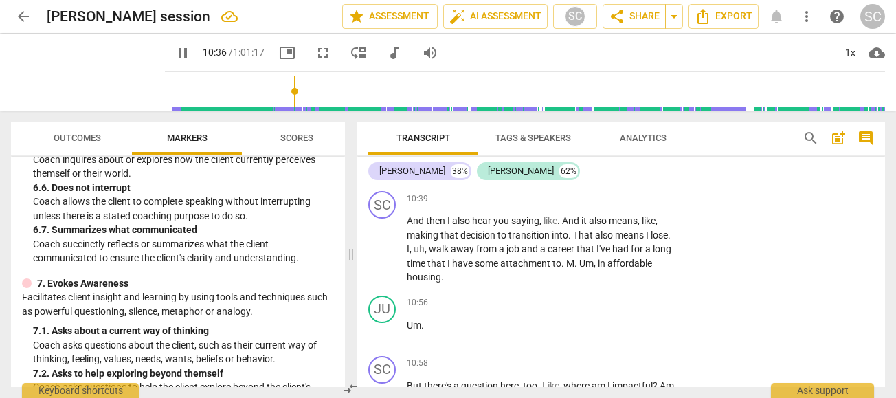
scroll to position [2531, 0]
click at [578, 270] on p "And then I also hear you saying , like . And it also means , like , making that…" at bounding box center [542, 249] width 270 height 71
click at [580, 241] on span "That" at bounding box center [584, 235] width 22 height 11
type input "646"
click at [596, 269] on span "," at bounding box center [595, 263] width 4 height 11
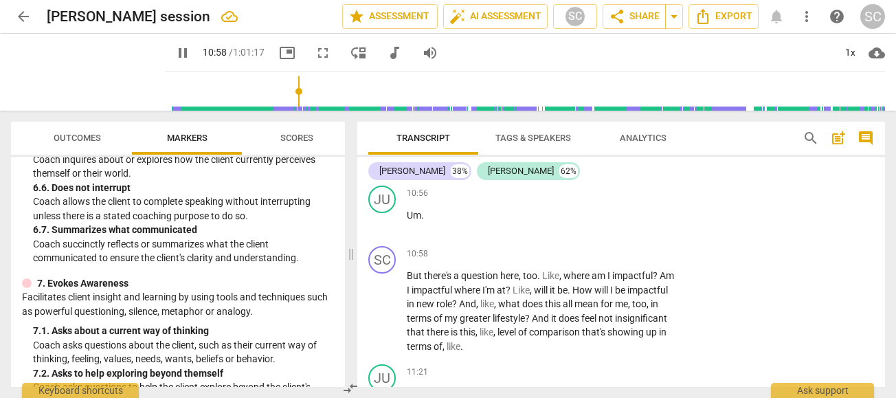
scroll to position [2632, 0]
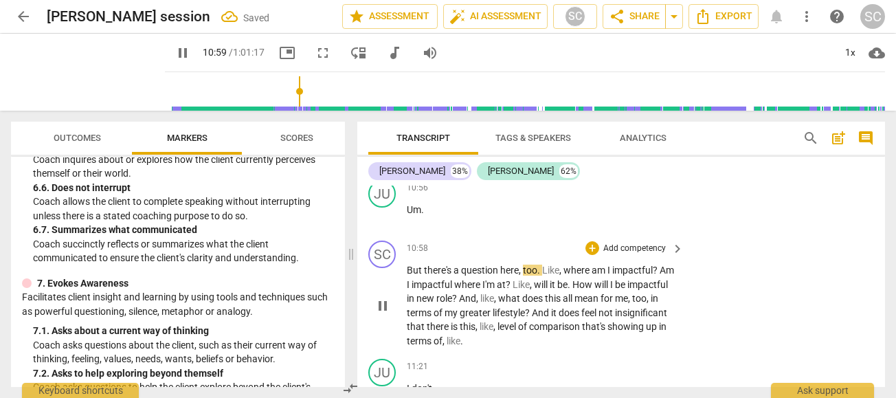
click at [408, 277] on div "SC play_arrow pause 10:58 + Add competency keyboard_arrow_right But there's a q…" at bounding box center [620, 294] width 527 height 118
click at [405, 308] on div "SC play_arrow pause" at bounding box center [387, 293] width 38 height 107
click at [409, 275] on span "But" at bounding box center [415, 269] width 17 height 11
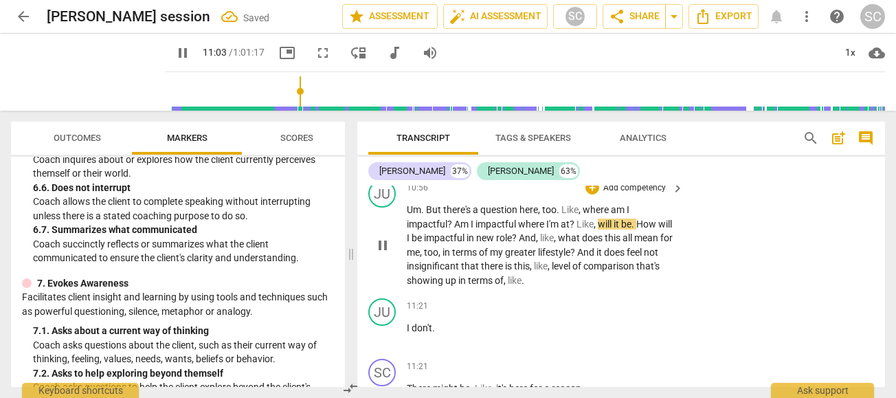
click at [426, 215] on span "But" at bounding box center [434, 209] width 17 height 11
type input "665"
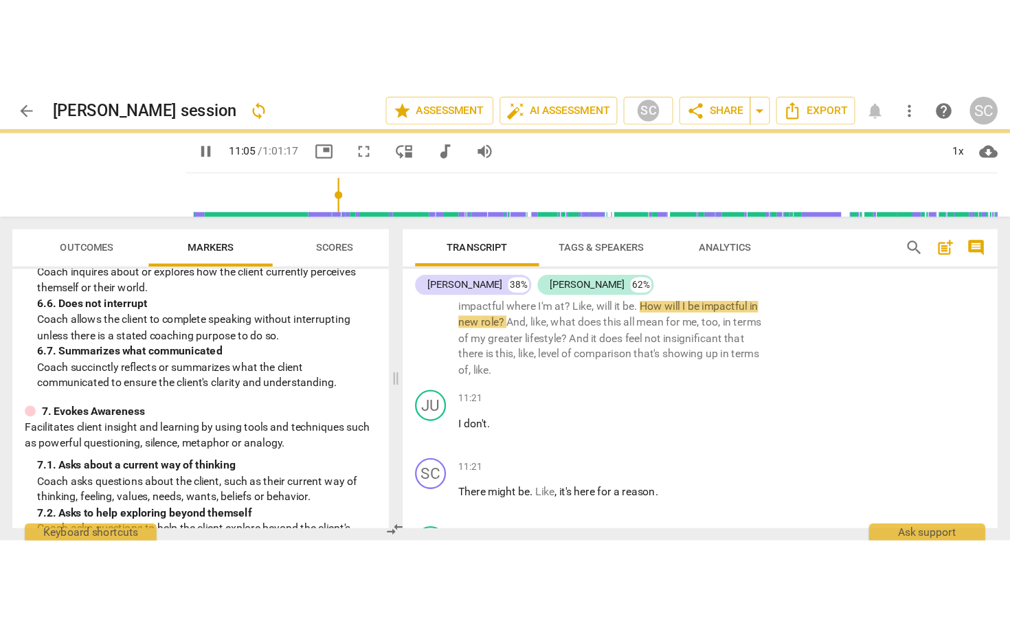
scroll to position [2599, 0]
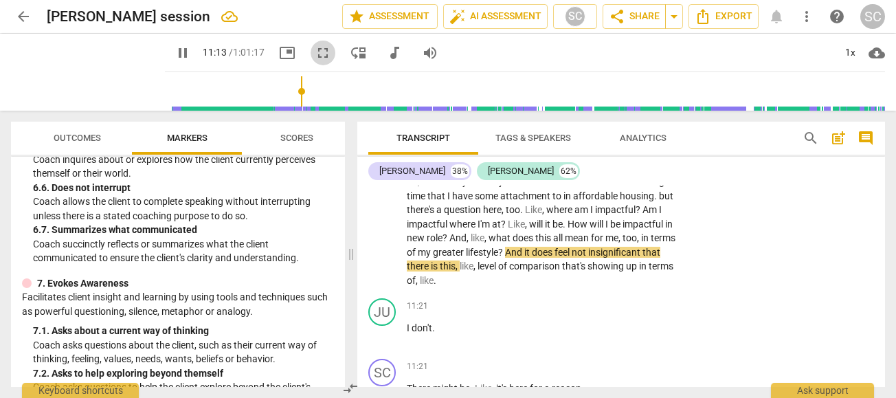
click at [315, 52] on span "fullscreen" at bounding box center [323, 53] width 16 height 16
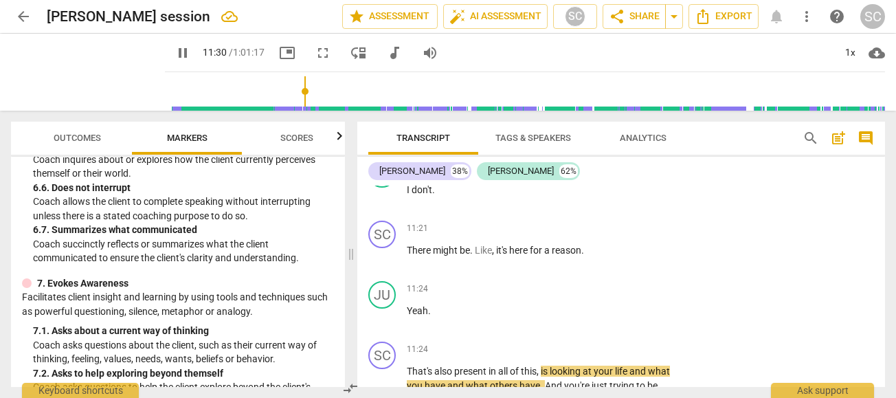
scroll to position [2740, 0]
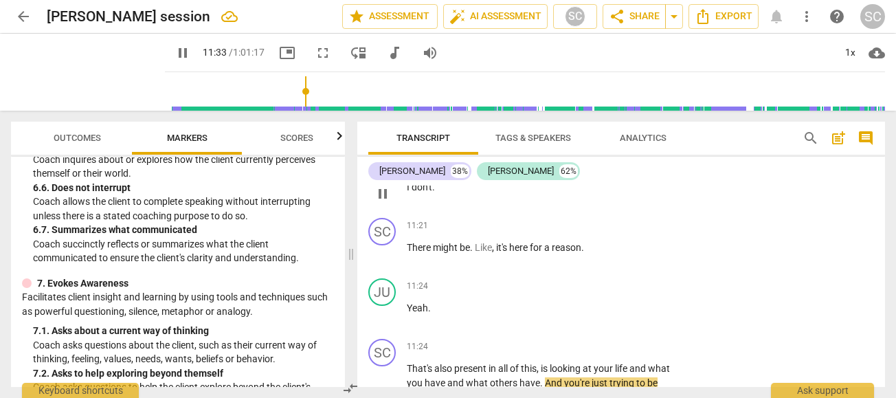
click at [427, 207] on div "11:21 + Add competency keyboard_arrow_right I don't ." at bounding box center [546, 181] width 278 height 49
click at [401, 203] on div "play_arrow pause" at bounding box center [389, 194] width 35 height 18
click at [409, 192] on span "I" at bounding box center [409, 186] width 5 height 11
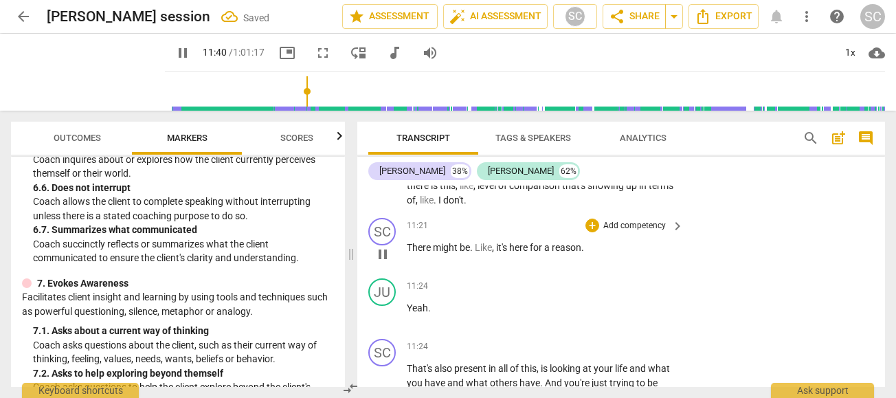
click at [409, 253] on span "There" at bounding box center [420, 247] width 26 height 11
type input "701"
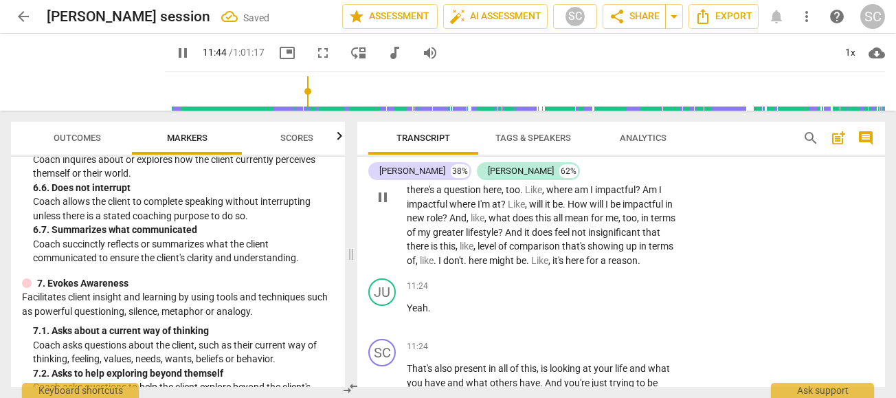
click at [489, 266] on span "here" at bounding box center [478, 260] width 21 height 11
type input "706"
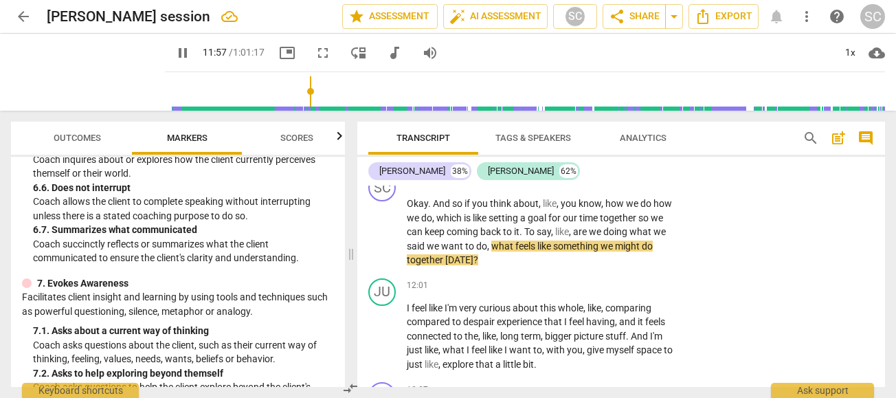
scroll to position [2937, 0]
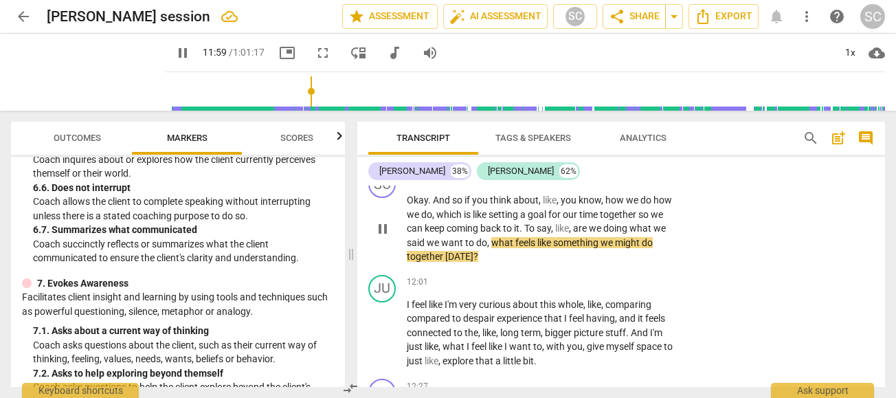
click at [450, 262] on span "[DATE]" at bounding box center [459, 256] width 28 height 11
type input "720"
click at [496, 264] on p "Okay . And so if you think about , like , you know , how we do how we do , whic…" at bounding box center [542, 228] width 270 height 71
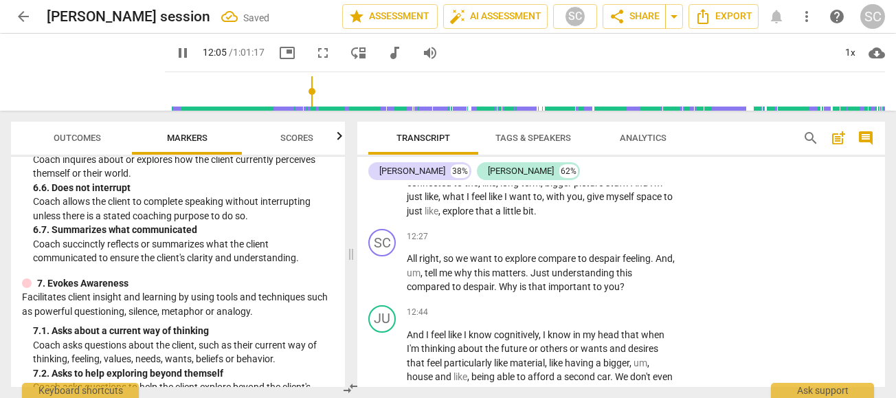
scroll to position [3111, 0]
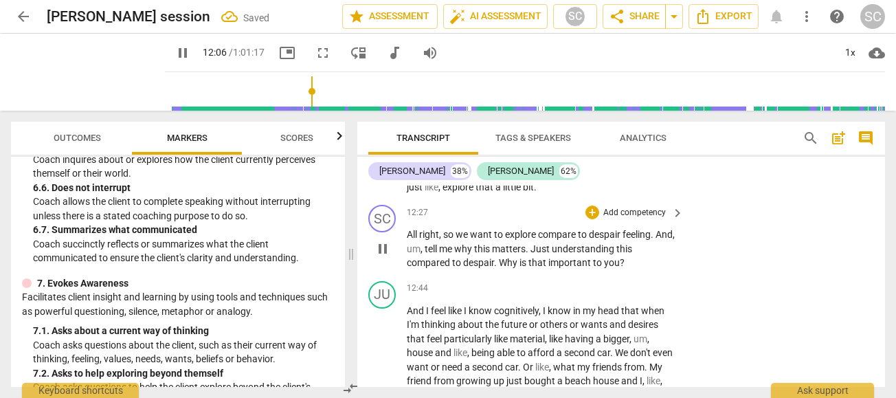
click at [519, 240] on span "explore" at bounding box center [521, 234] width 33 height 11
click at [615, 219] on p "Add competency" at bounding box center [634, 213] width 65 height 12
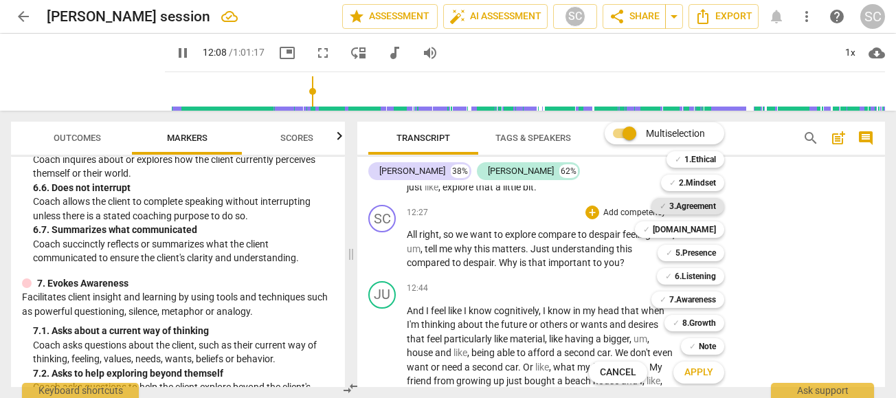
click at [698, 205] on b "3.Agreement" at bounding box center [692, 206] width 47 height 16
click at [711, 374] on span "Apply" at bounding box center [698, 372] width 29 height 14
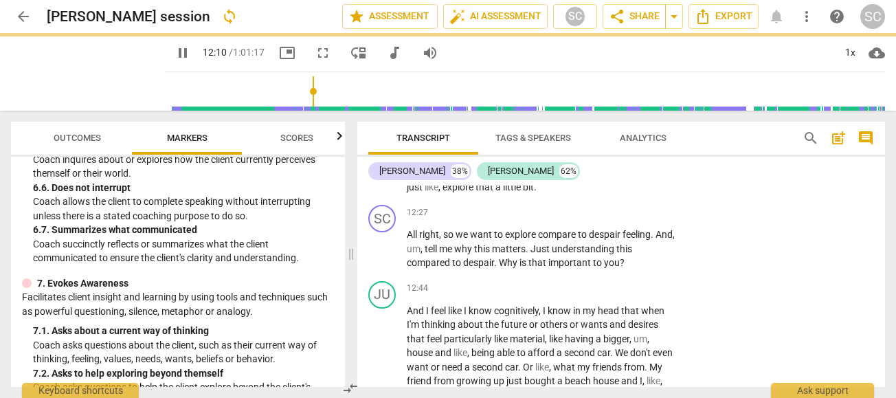
type input "731"
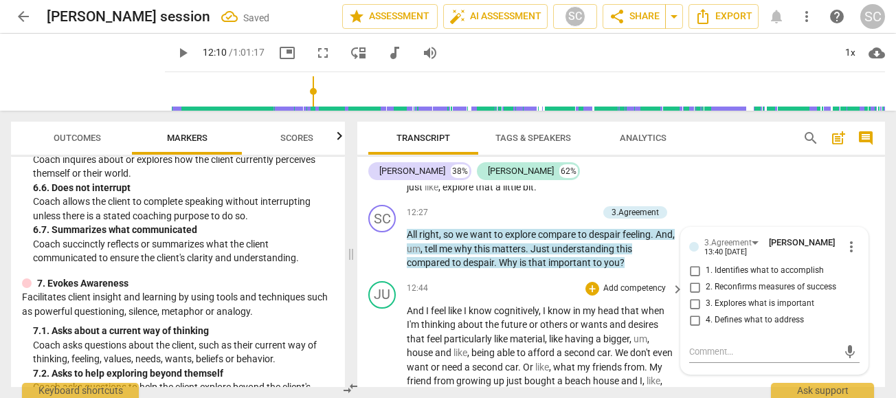
scroll to position [3233, 0]
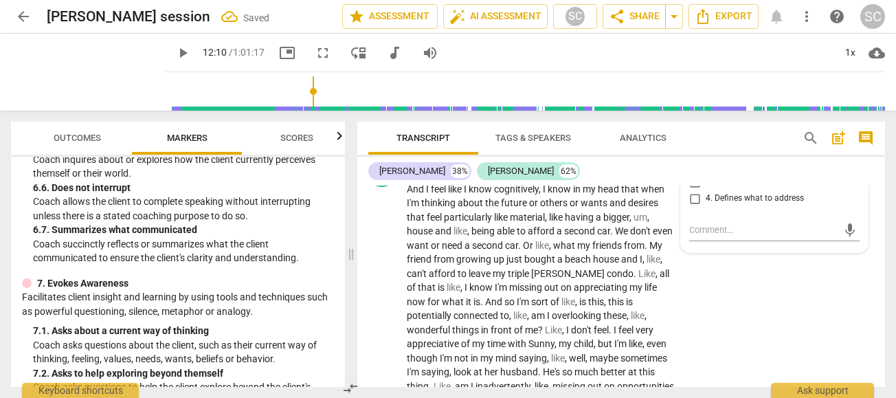
click at [688, 157] on input "1. Identifies what to accomplish" at bounding box center [694, 149] width 22 height 16
checkbox input "true"
click at [801, 358] on div "JU play_arrow pause 12:44 + Add competency keyboard_arrow_right And I feel like…" at bounding box center [620, 389] width 527 height 470
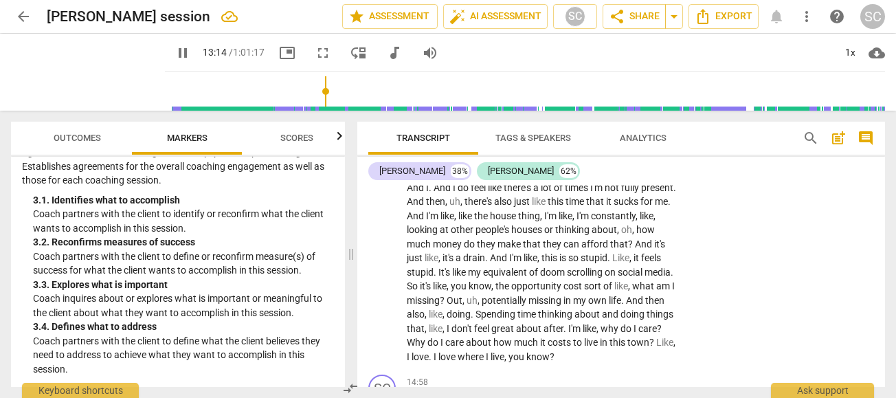
scroll to position [3491, 0]
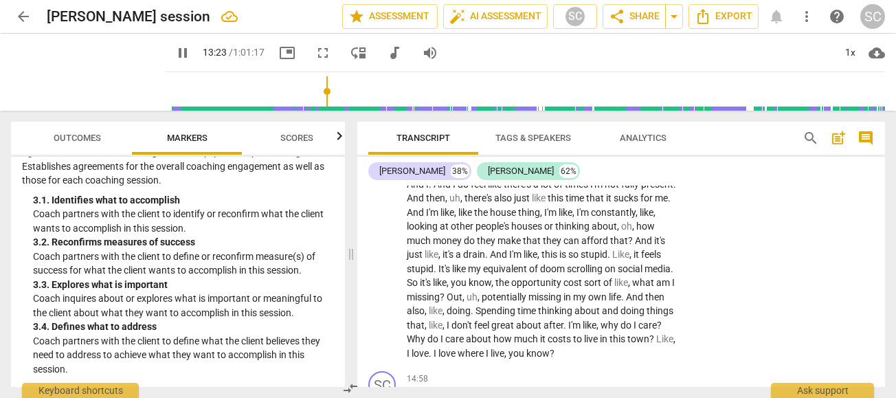
click at [590, 190] on span "I'm" at bounding box center [597, 184] width 14 height 11
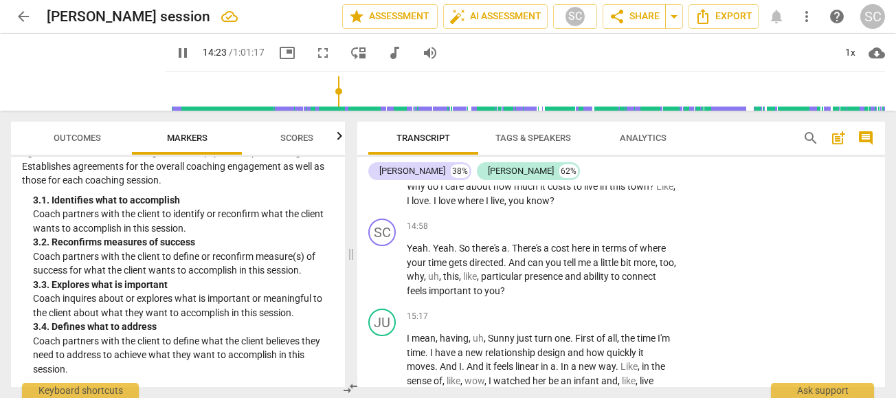
scroll to position [3645, 0]
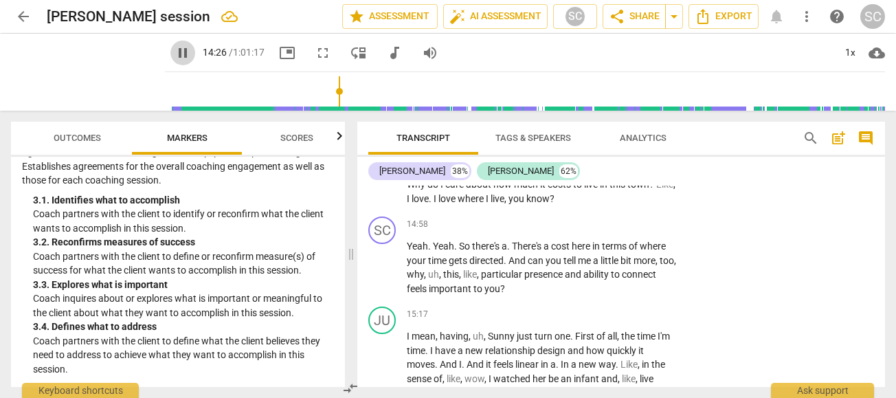
click at [174, 54] on span "pause" at bounding box center [182, 53] width 16 height 16
type input "867"
click at [522, 266] on span "And" at bounding box center [517, 260] width 19 height 11
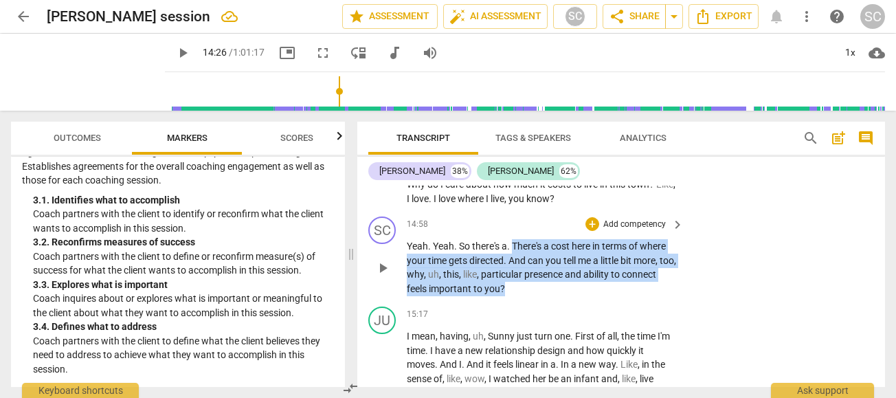
drag, startPoint x: 514, startPoint y: 301, endPoint x: 560, endPoint y: 345, distance: 63.2
click at [560, 295] on p "Yeah . Yeah . So there's a . There's a cost here in terms of where your time ge…" at bounding box center [542, 267] width 270 height 56
click at [611, 231] on p "Add competency" at bounding box center [634, 224] width 65 height 12
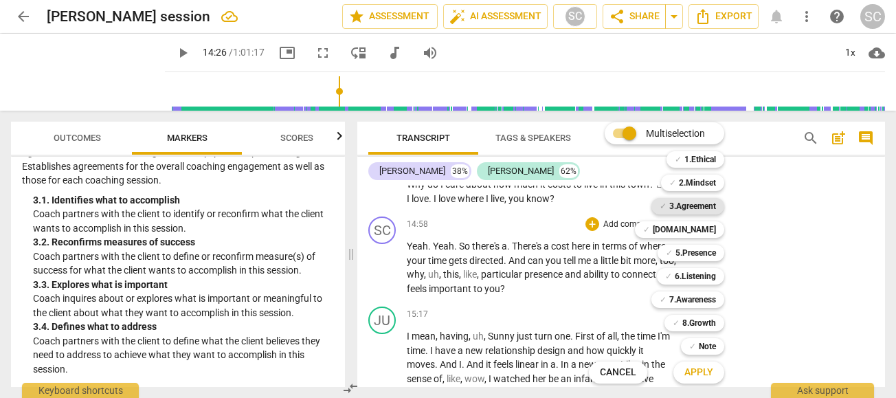
click at [679, 205] on b "3.Agreement" at bounding box center [692, 206] width 47 height 16
click at [702, 376] on span "Apply" at bounding box center [698, 372] width 29 height 14
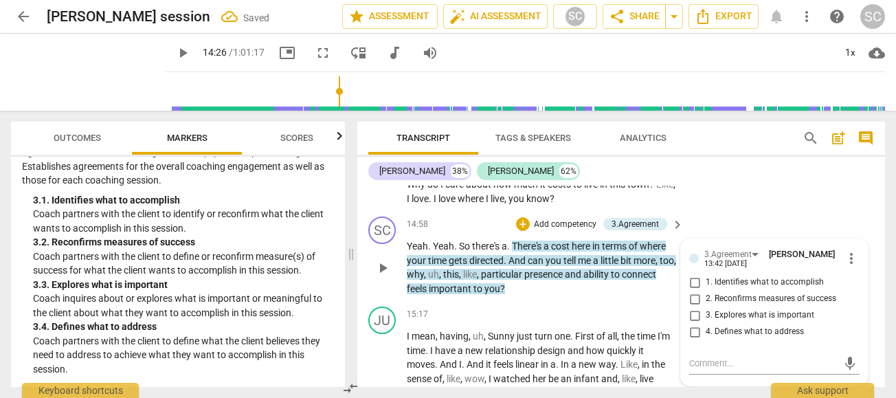
scroll to position [3779, 0]
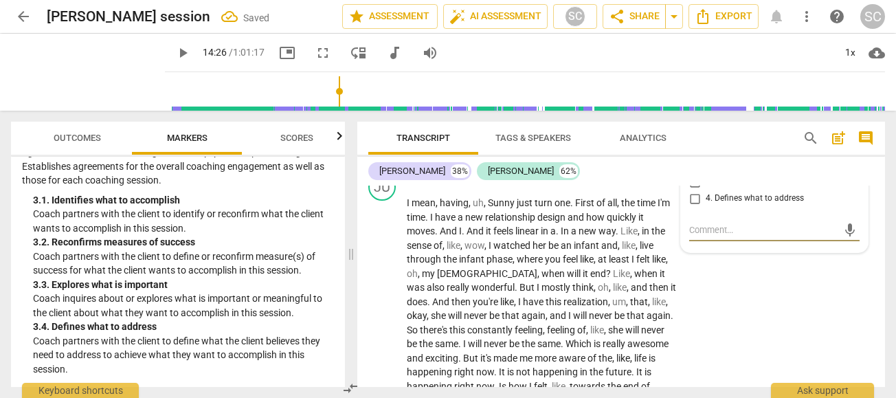
click at [687, 190] on input "3. Explores what is important" at bounding box center [694, 182] width 22 height 16
checkbox input "true"
click at [635, 187] on p "Add competency" at bounding box center [634, 181] width 65 height 12
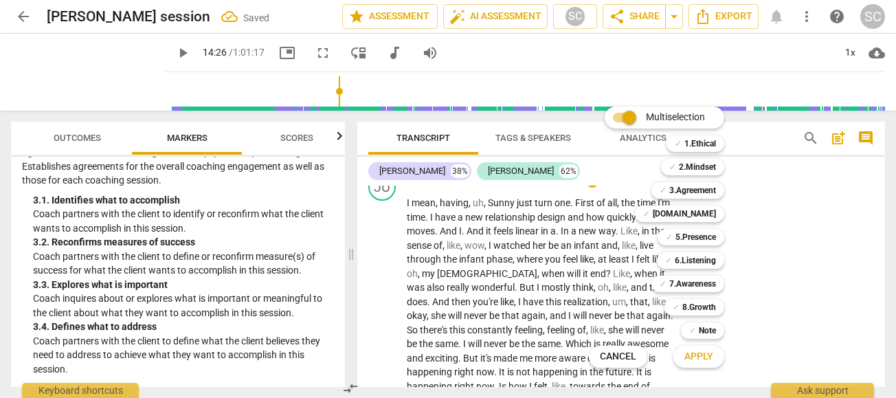
click at [776, 326] on div at bounding box center [448, 199] width 896 height 398
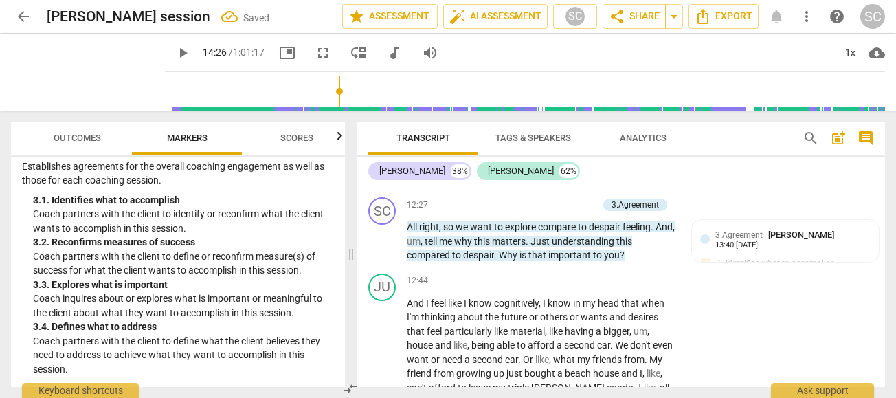
scroll to position [3117, 0]
click at [513, 290] on div "12:44 + Add competency keyboard_arrow_right" at bounding box center [546, 282] width 278 height 15
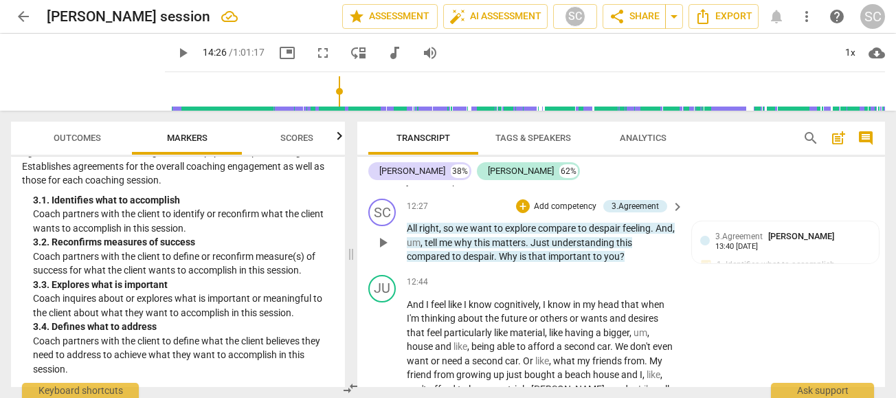
click at [525, 248] on span "matters" at bounding box center [509, 242] width 34 height 11
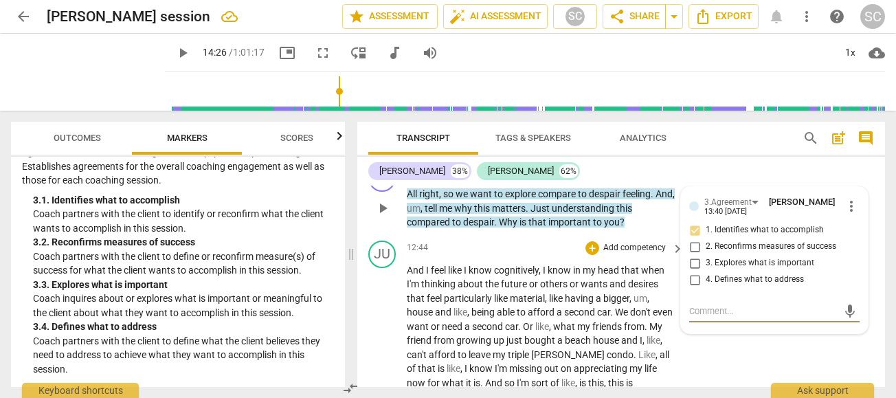
scroll to position [3150, 0]
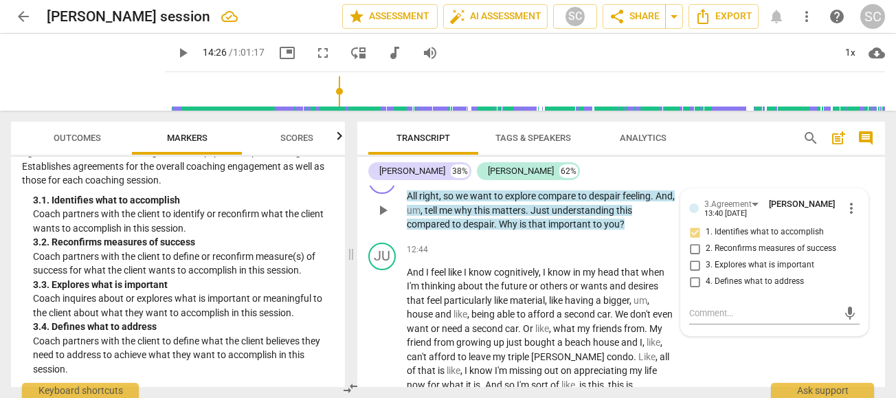
click at [704, 161] on div "JU play_arrow pause 12:01 + Add competency keyboard_arrow_right I feel like I'm…" at bounding box center [620, 109] width 527 height 104
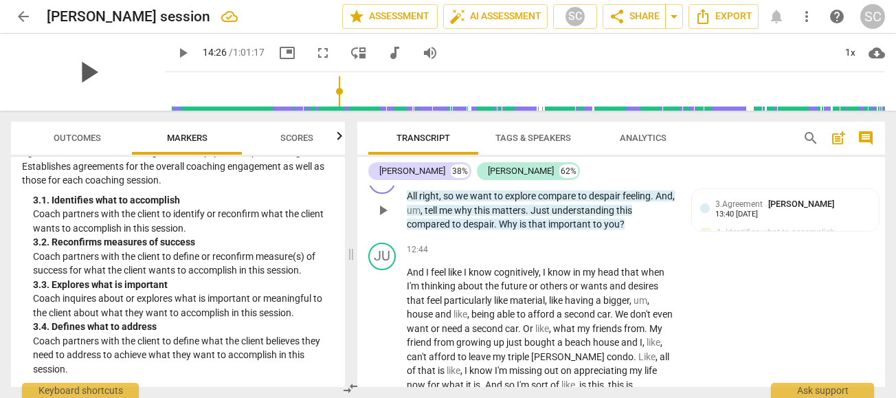
click at [80, 72] on span "play_arrow" at bounding box center [88, 72] width 36 height 36
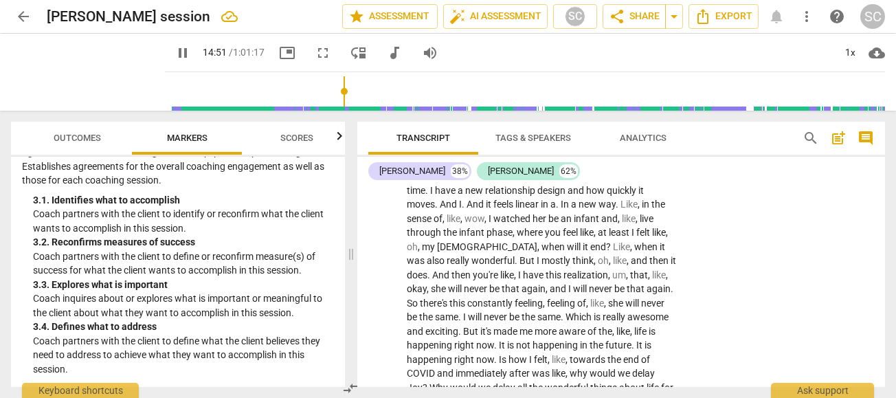
scroll to position [3805, 0]
click at [497, 182] on span "Sunny" at bounding box center [502, 176] width 29 height 11
click at [519, 266] on span "But" at bounding box center [527, 260] width 17 height 11
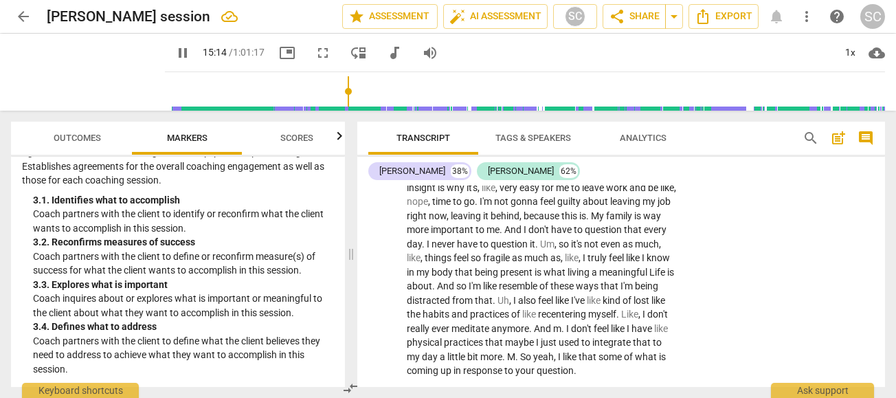
scroll to position [4117, 0]
click at [589, 179] on span "Those" at bounding box center [594, 173] width 26 height 11
type input "918"
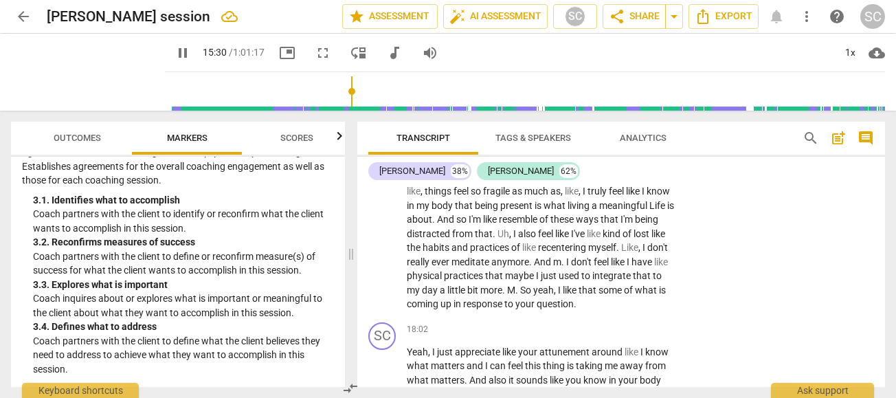
scroll to position [4187, 0]
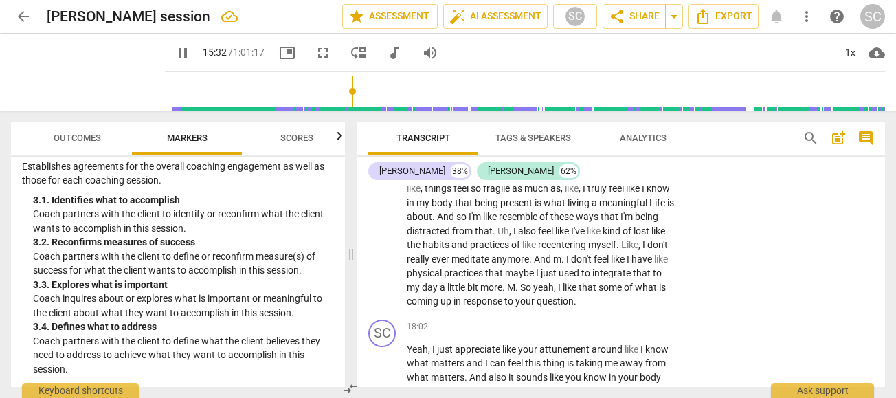
click at [649, 208] on span "Life" at bounding box center [658, 202] width 18 height 11
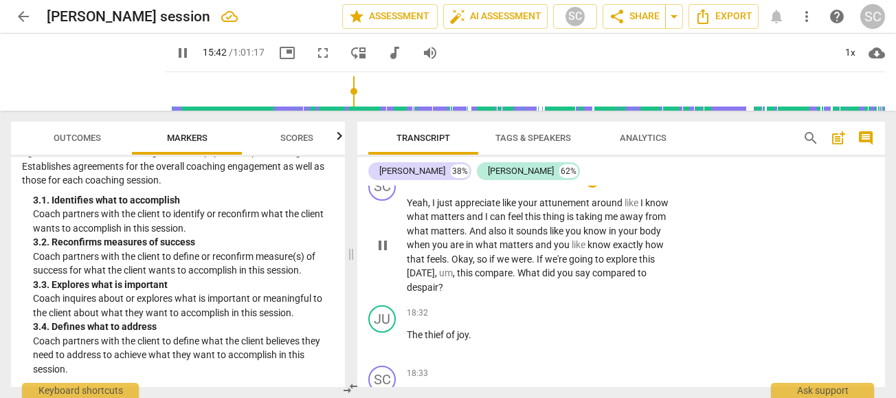
scroll to position [4334, 0]
click at [83, 77] on span "pause" at bounding box center [88, 72] width 36 height 36
type input "944"
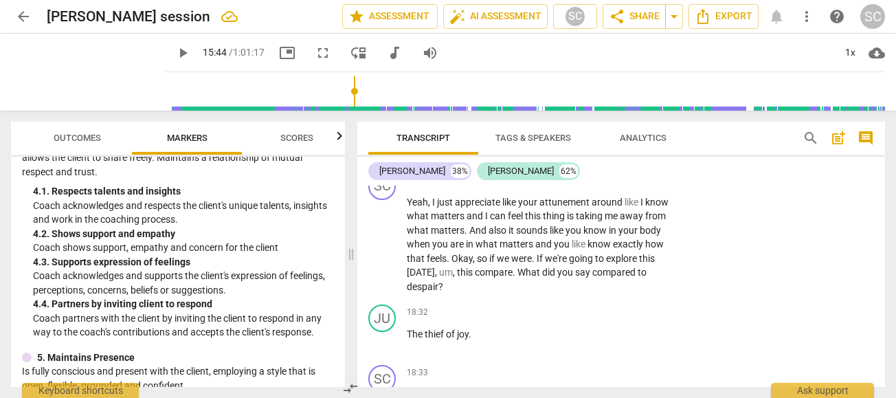
scroll to position [556, 0]
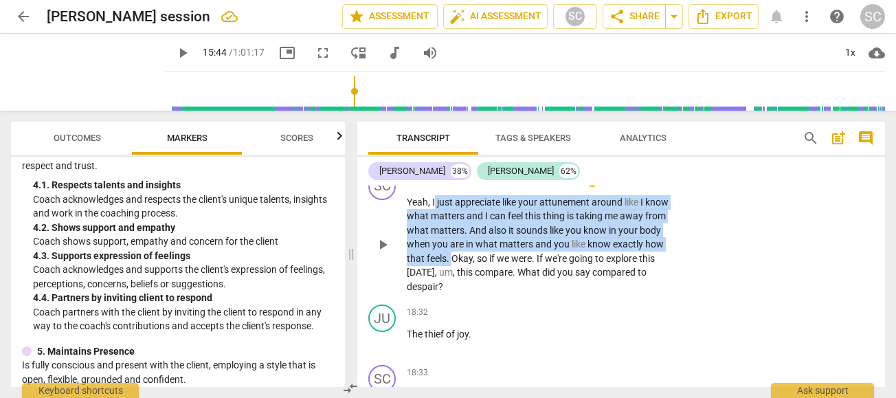
drag, startPoint x: 433, startPoint y: 273, endPoint x: 451, endPoint y: 330, distance: 60.2
click at [451, 294] on p "Yeah , I just appreciate like your attunement around like I know what matters a…" at bounding box center [542, 244] width 270 height 99
click at [612, 186] on p "Add competency" at bounding box center [634, 180] width 65 height 12
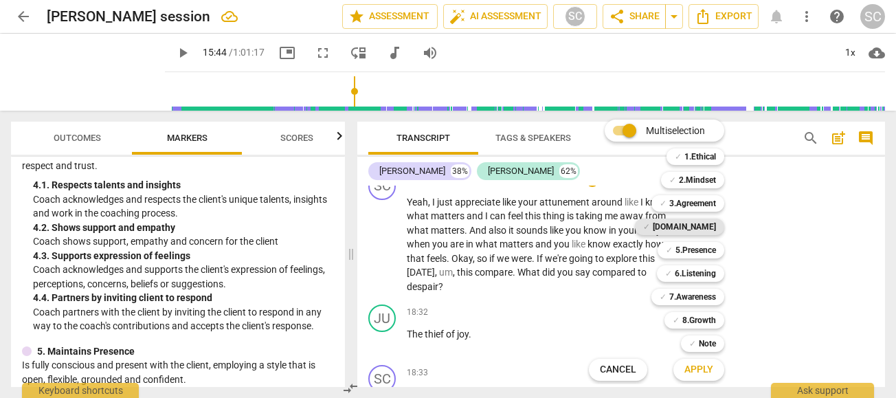
click at [650, 227] on span "✓" at bounding box center [646, 226] width 7 height 16
click at [697, 366] on span "Apply" at bounding box center [698, 370] width 29 height 14
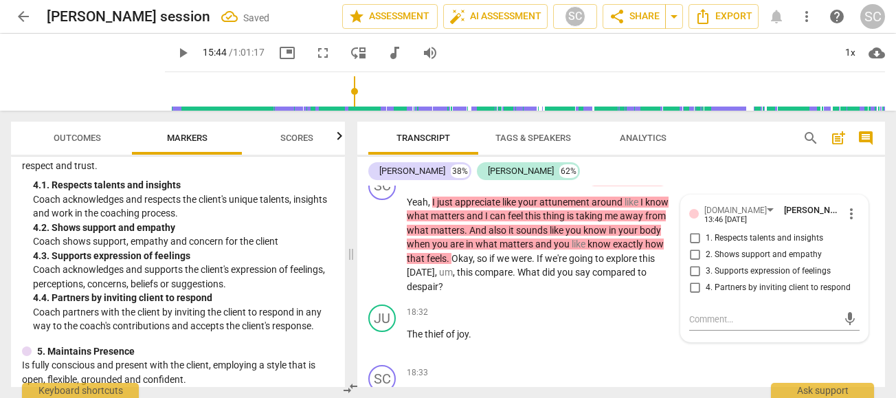
scroll to position [4342, 0]
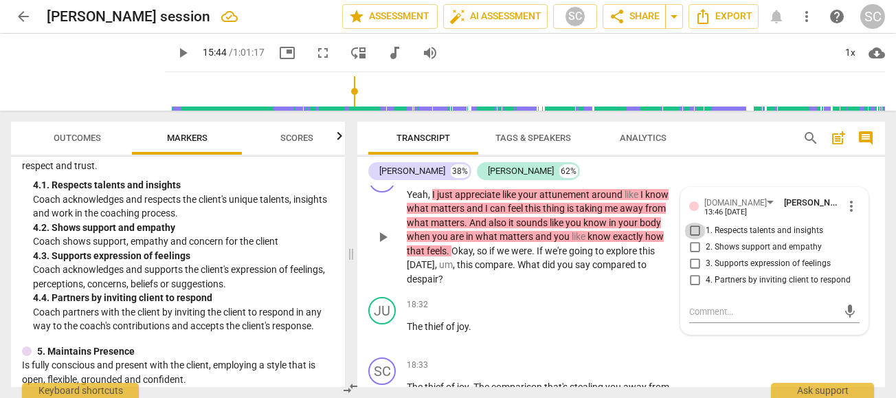
click at [694, 239] on input "1. Respects talents and insights" at bounding box center [694, 231] width 22 height 16
checkbox input "true"
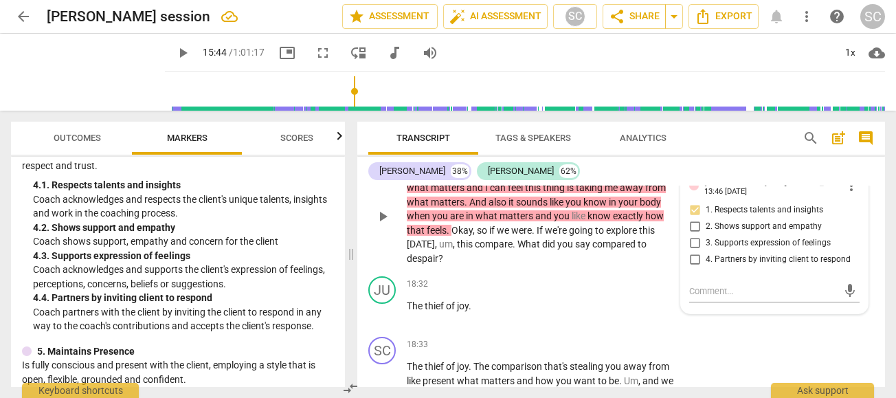
scroll to position [4367, 0]
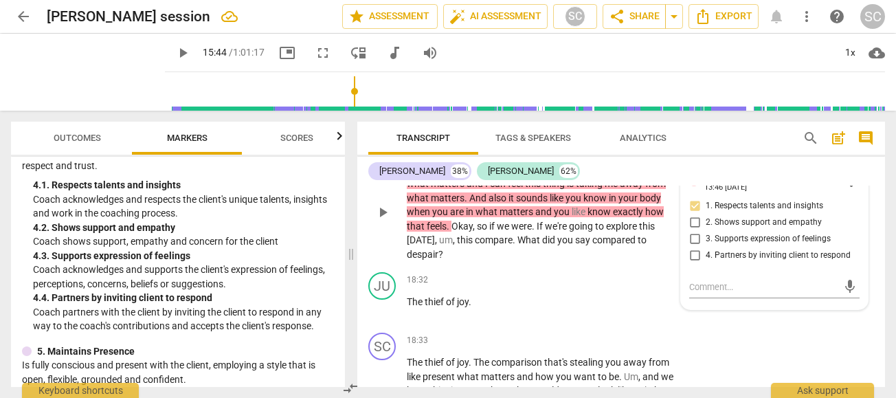
click at [717, 223] on div "SC play_arrow pause 18:02 + Add competency [DOMAIN_NAME] keyboard_arrow_right Y…" at bounding box center [620, 201] width 527 height 133
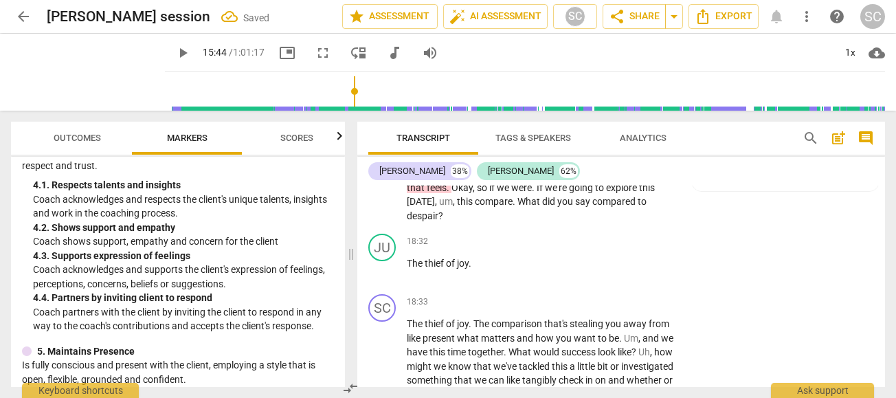
scroll to position [4422, 0]
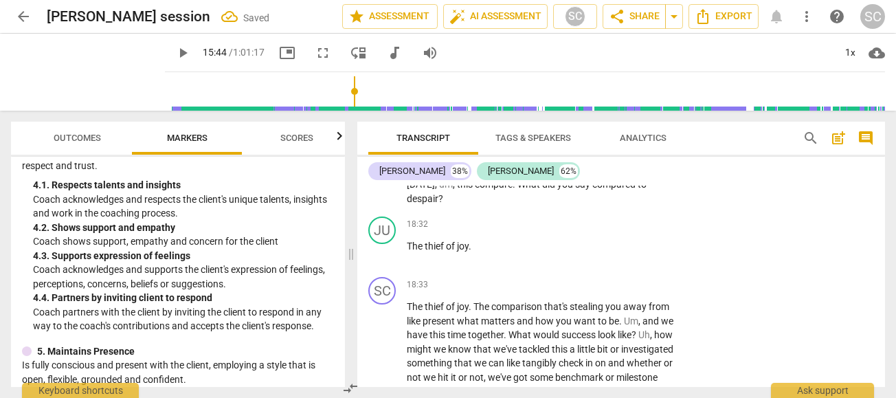
click at [534, 190] on span "What" at bounding box center [529, 184] width 25 height 11
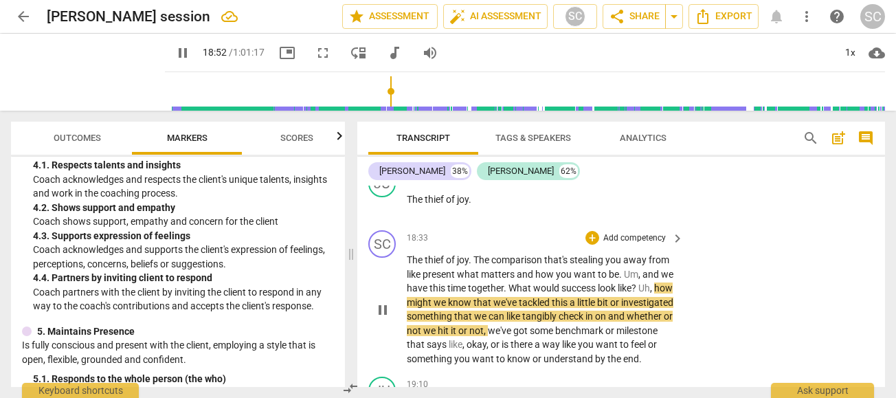
scroll to position [4478, 0]
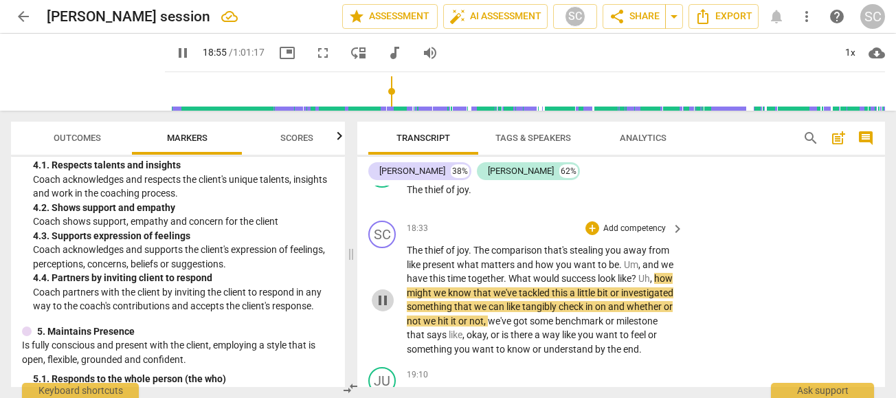
click at [380, 308] on span "pause" at bounding box center [382, 300] width 16 height 16
type input "1135"
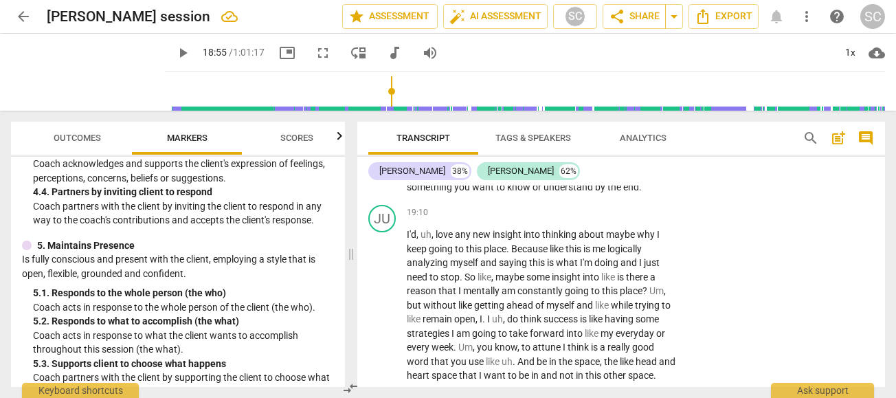
scroll to position [4643, 0]
